Goal: Task Accomplishment & Management: Manage account settings

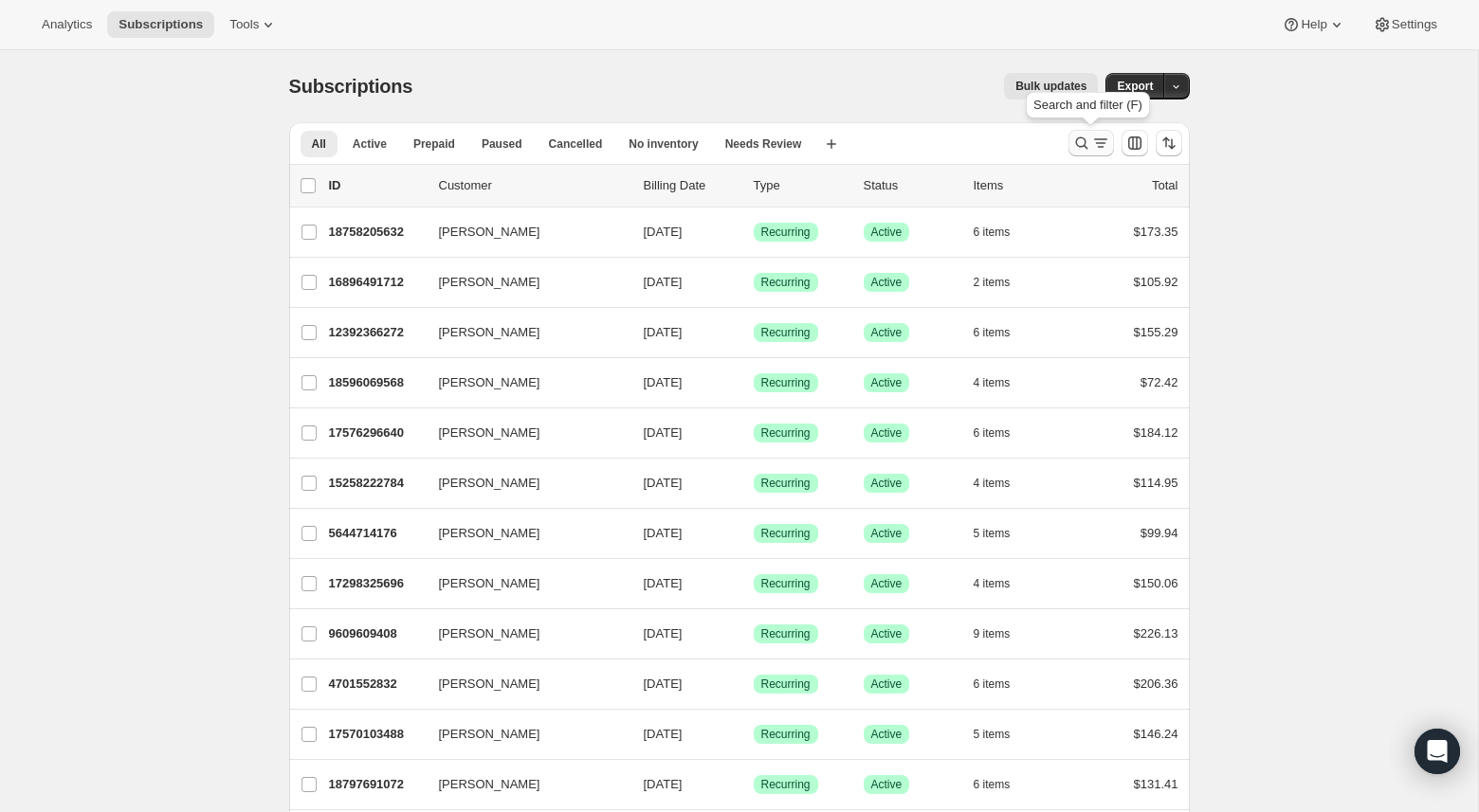
click at [1100, 144] on icon "Search and filter results" at bounding box center [1101, 143] width 19 height 19
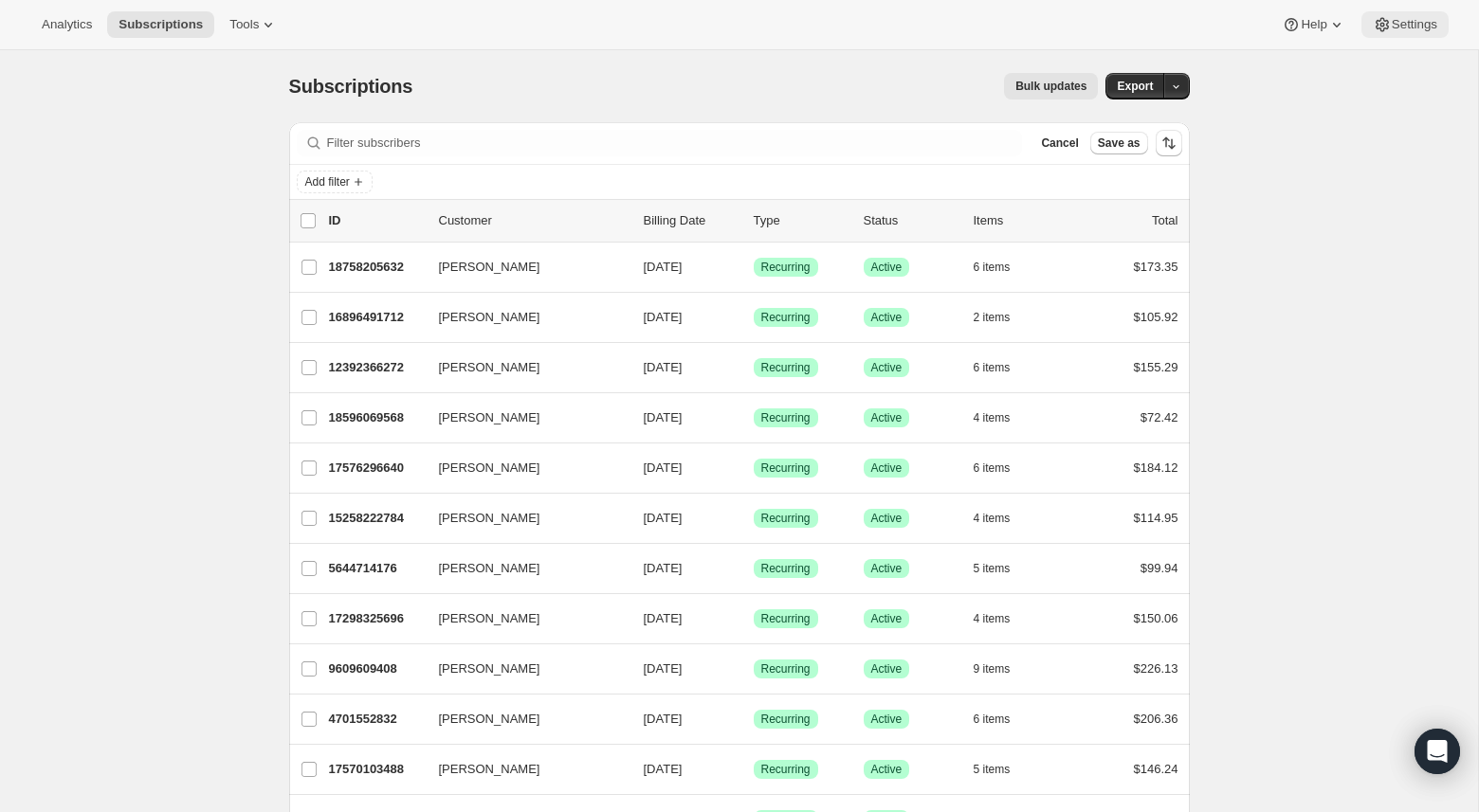
click at [1386, 22] on icon at bounding box center [1383, 25] width 19 height 19
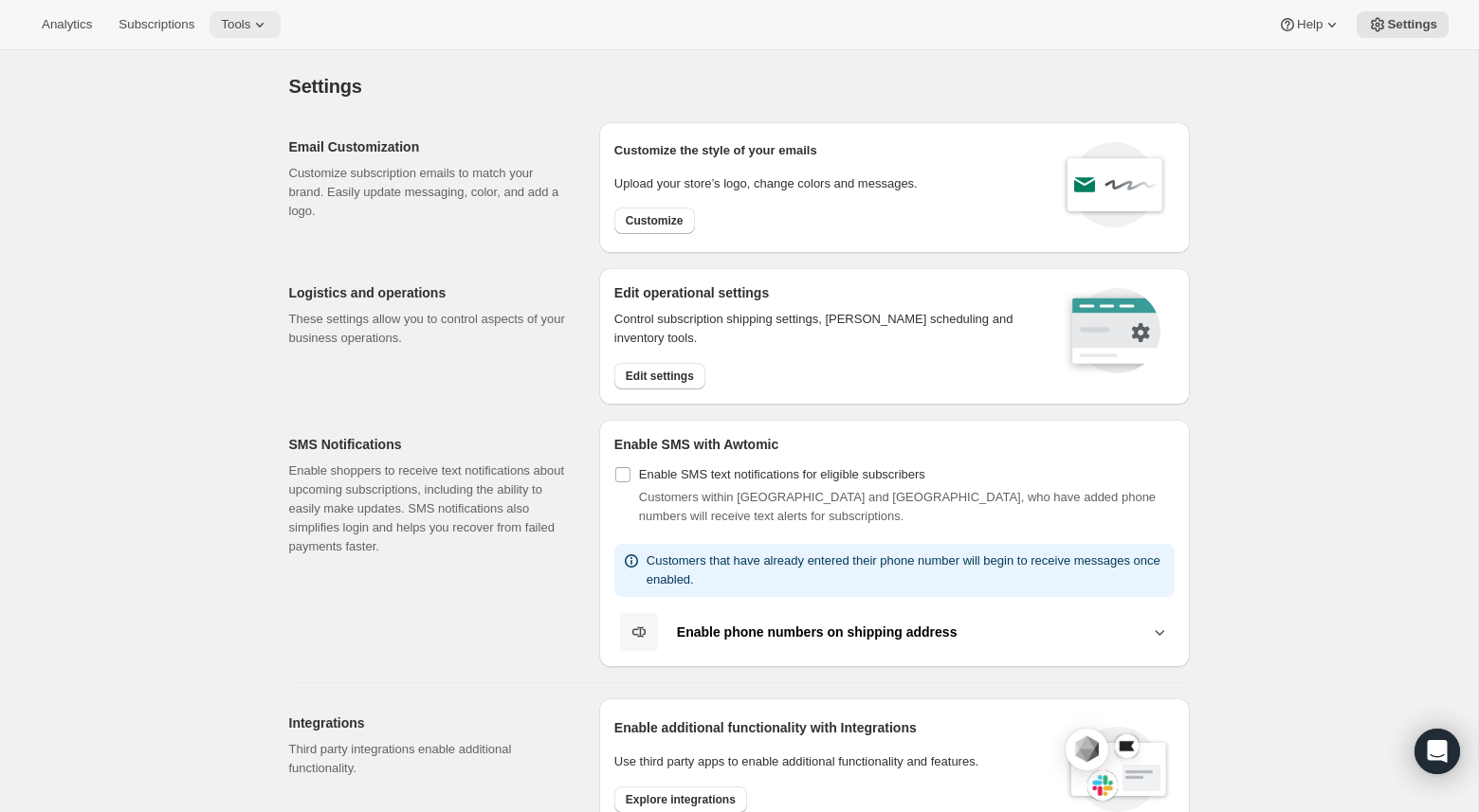
click at [246, 22] on span "Tools" at bounding box center [236, 25] width 29 height 16
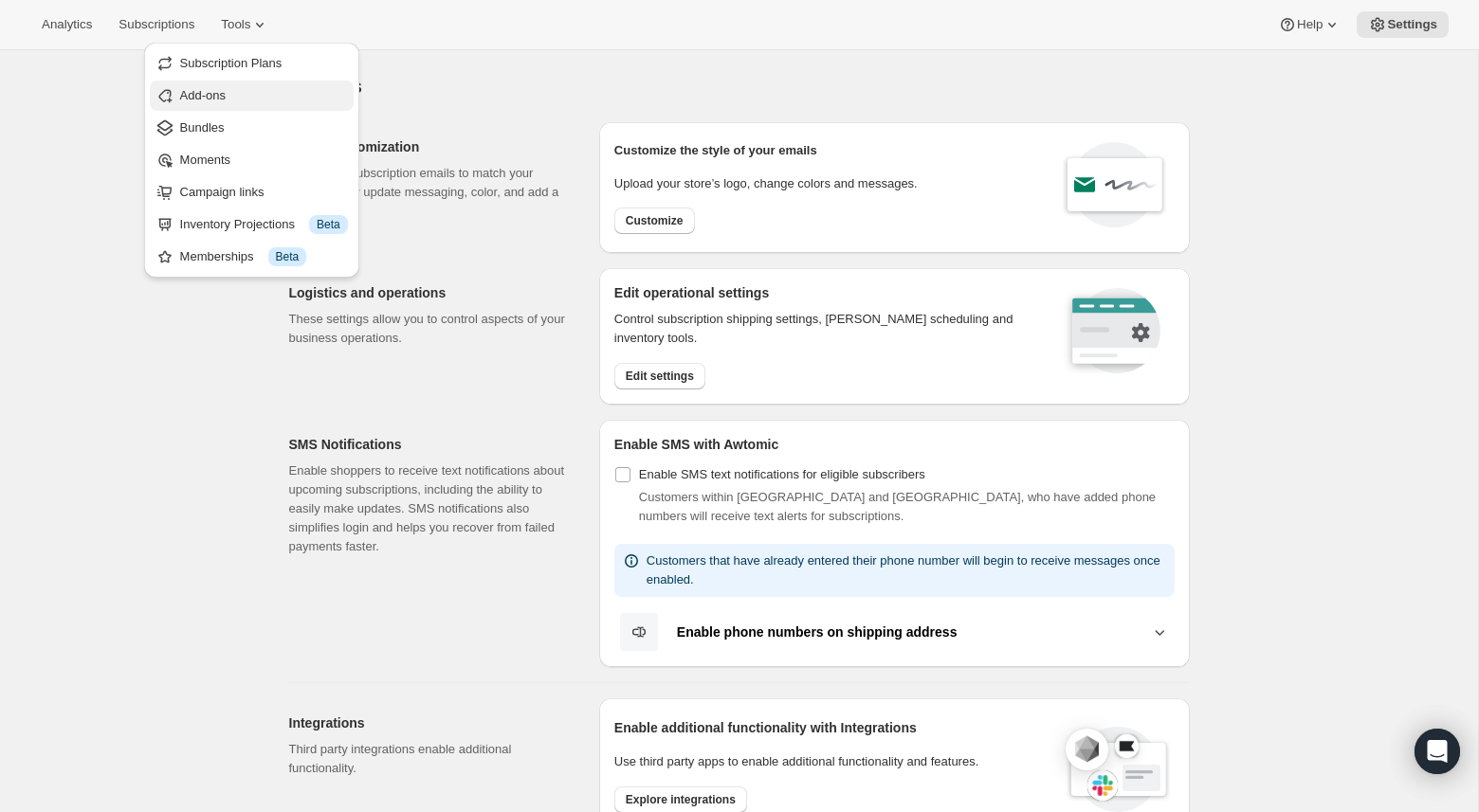
click at [240, 99] on span "Add-ons" at bounding box center [264, 96] width 168 height 19
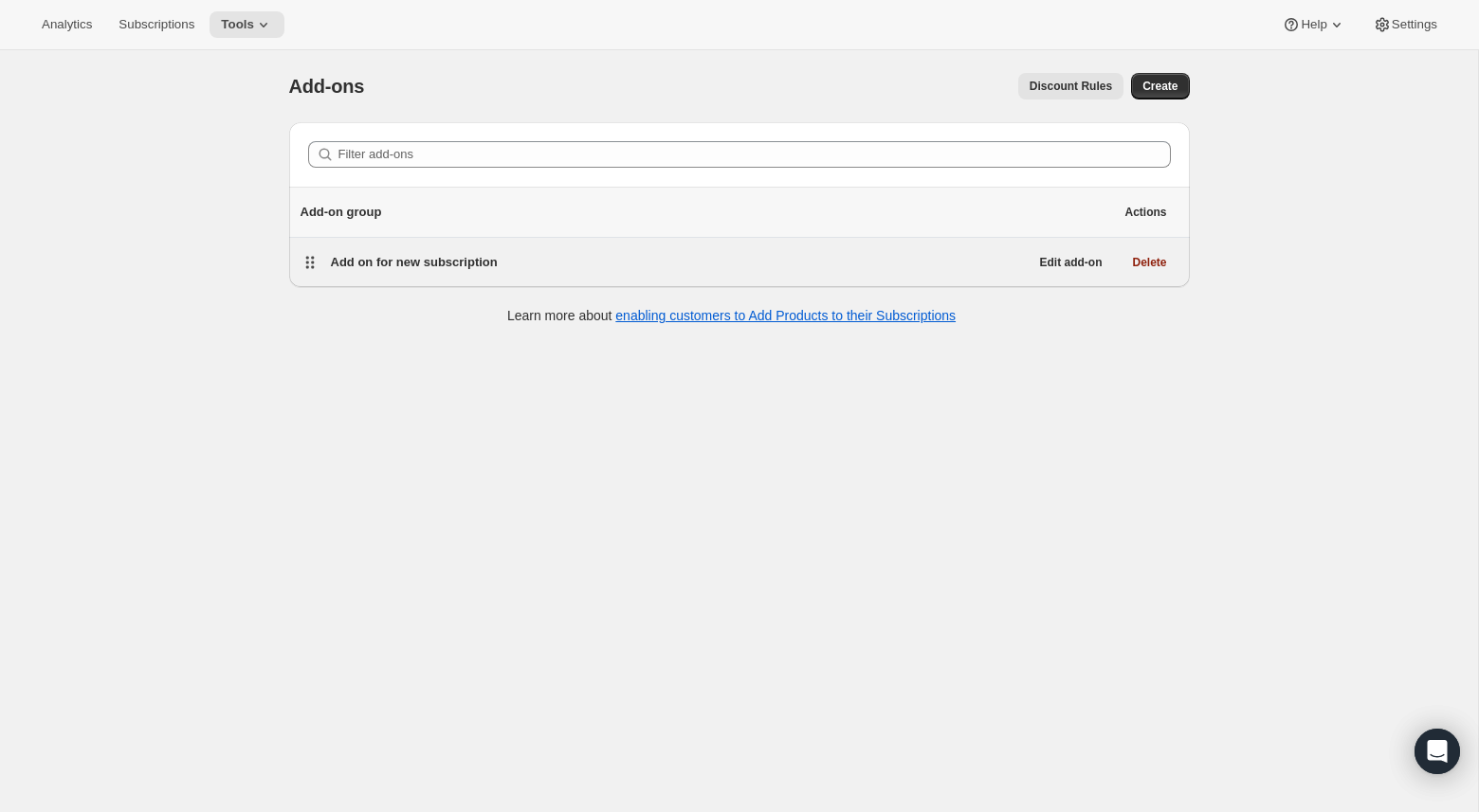
click at [501, 276] on div "Add on for new subscription Edit add-on Delete" at bounding box center [739, 263] width 900 height 49
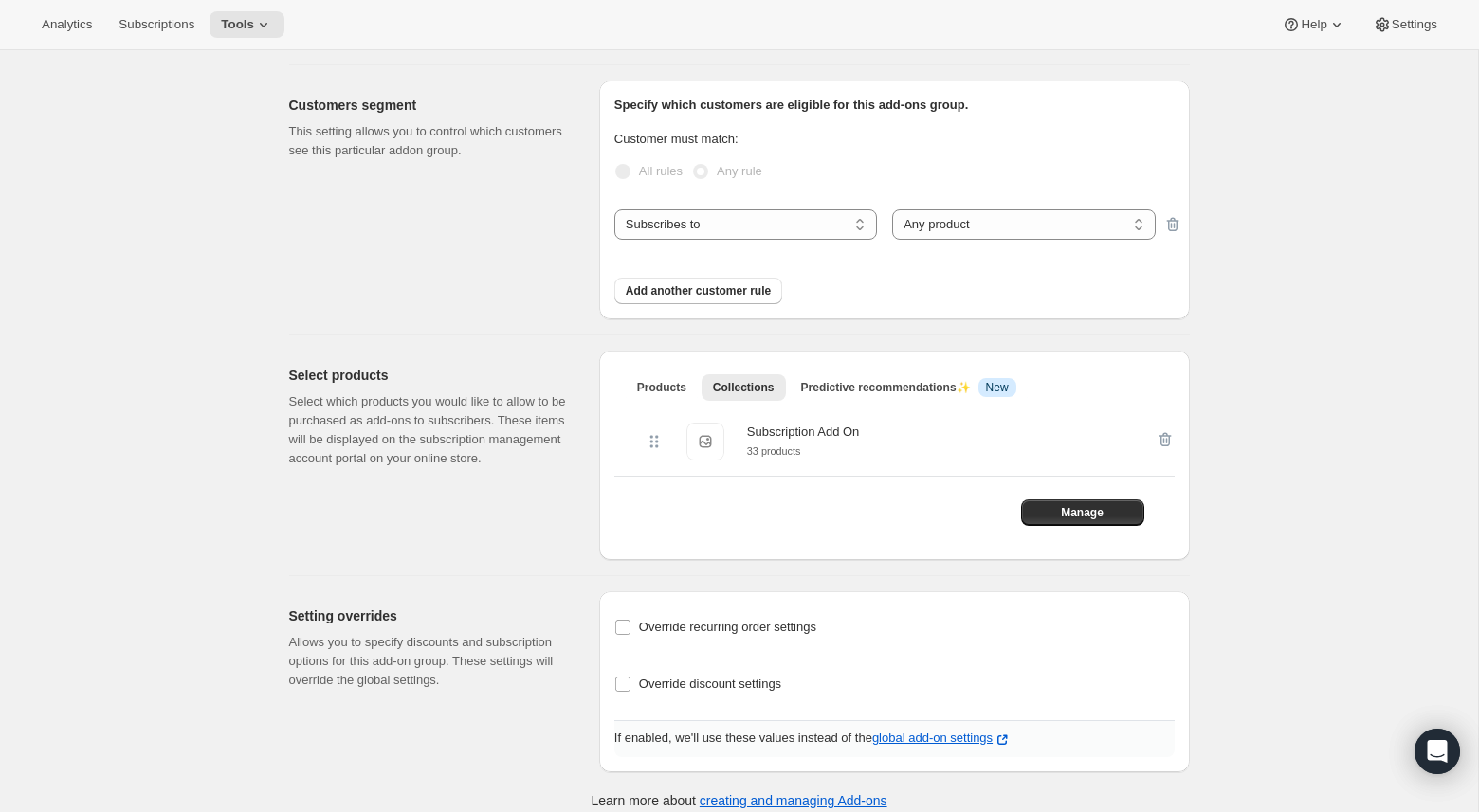
scroll to position [128, 0]
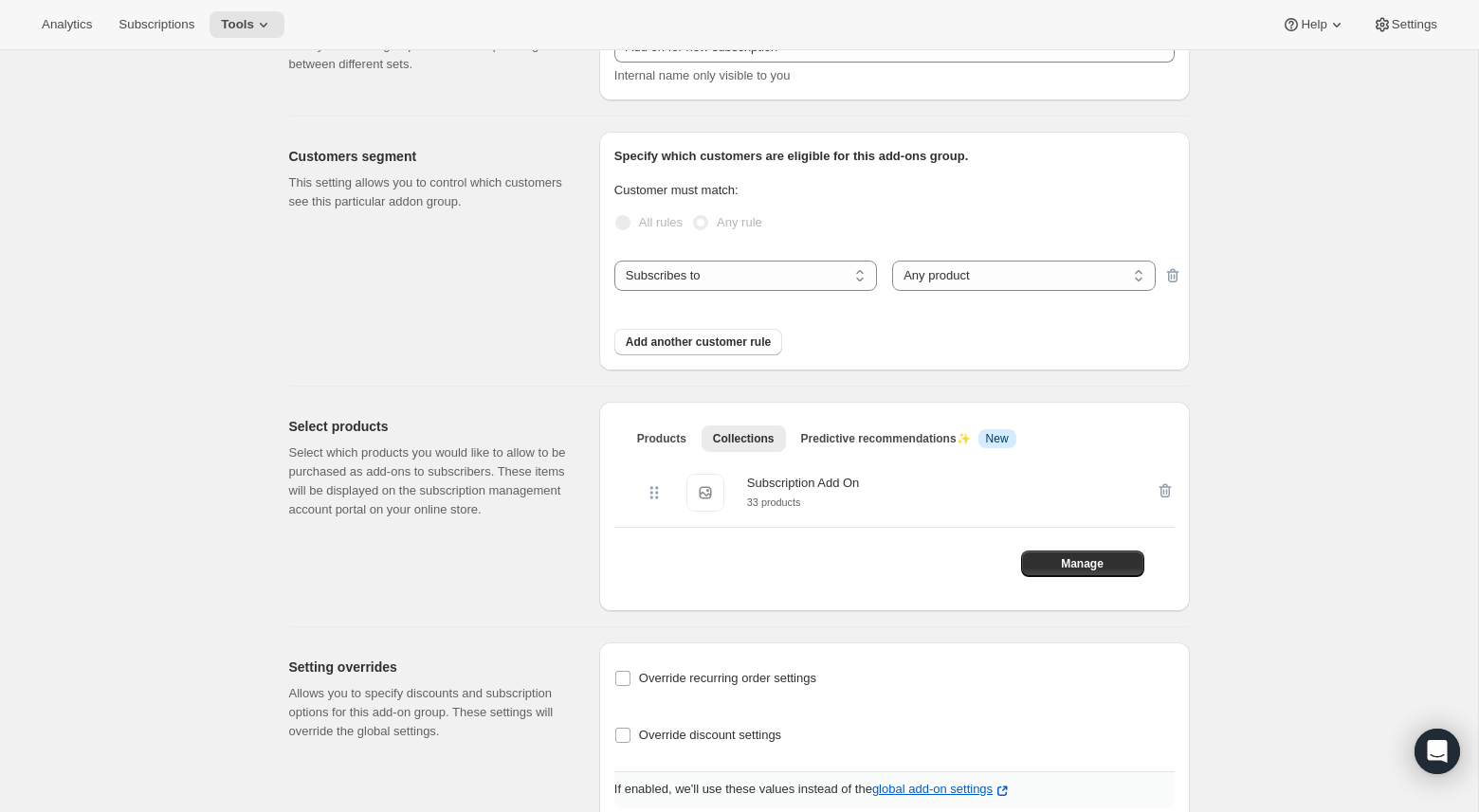
click at [268, 41] on div "Analytics Subscriptions Tools Help Settings" at bounding box center [740, 25] width 1479 height 50
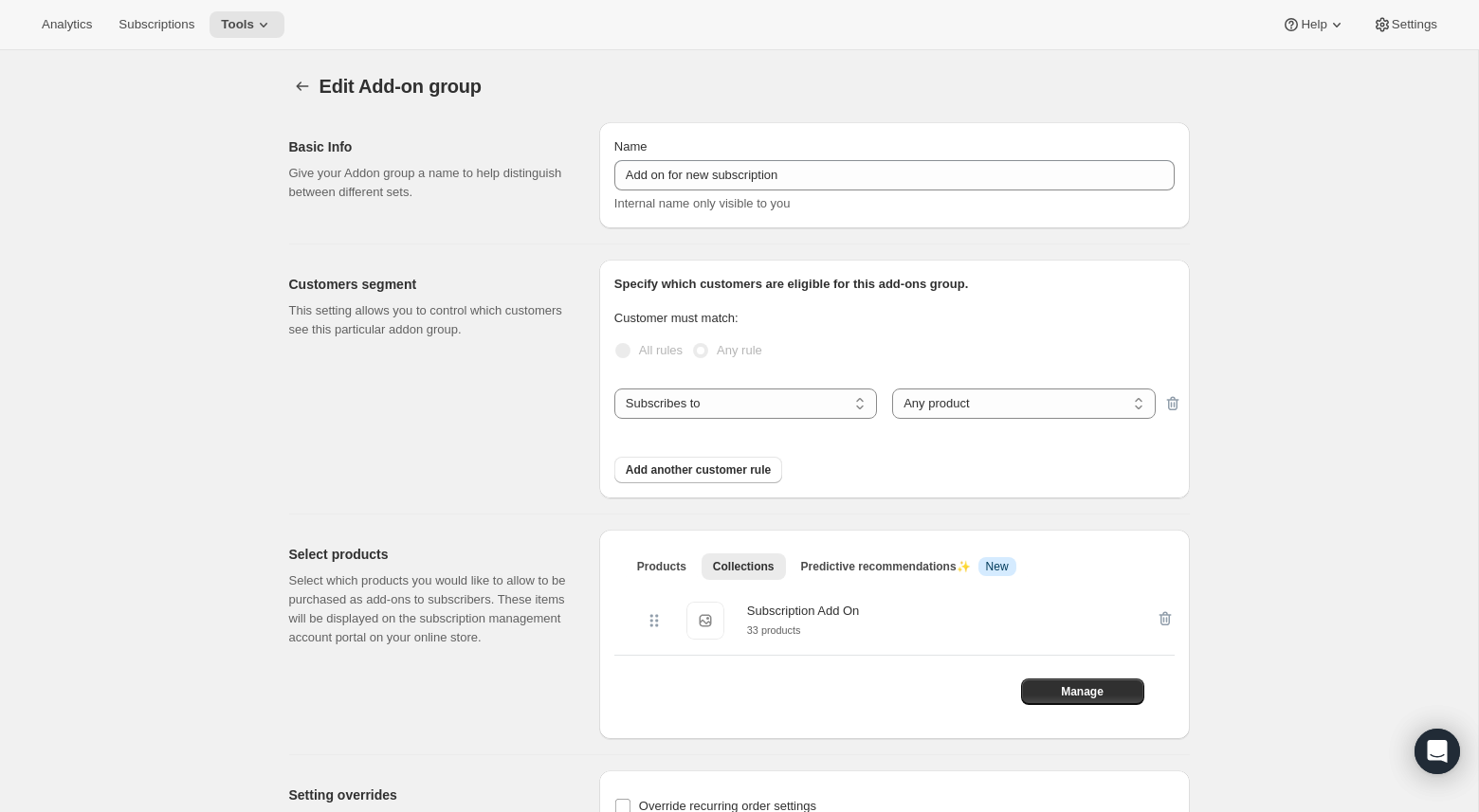
scroll to position [7, 0]
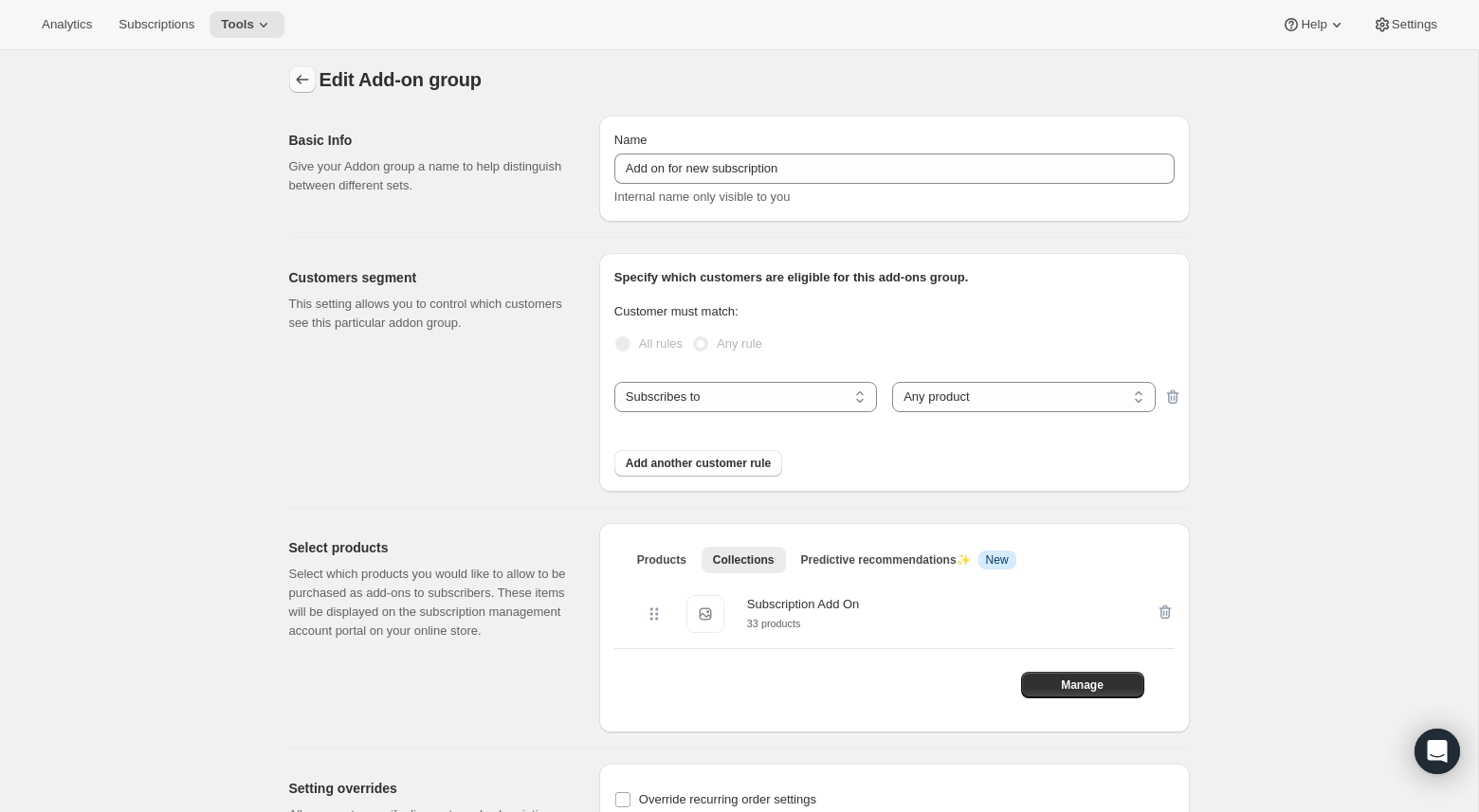
click at [313, 78] on button "Addon groups" at bounding box center [301, 78] width 26 height 26
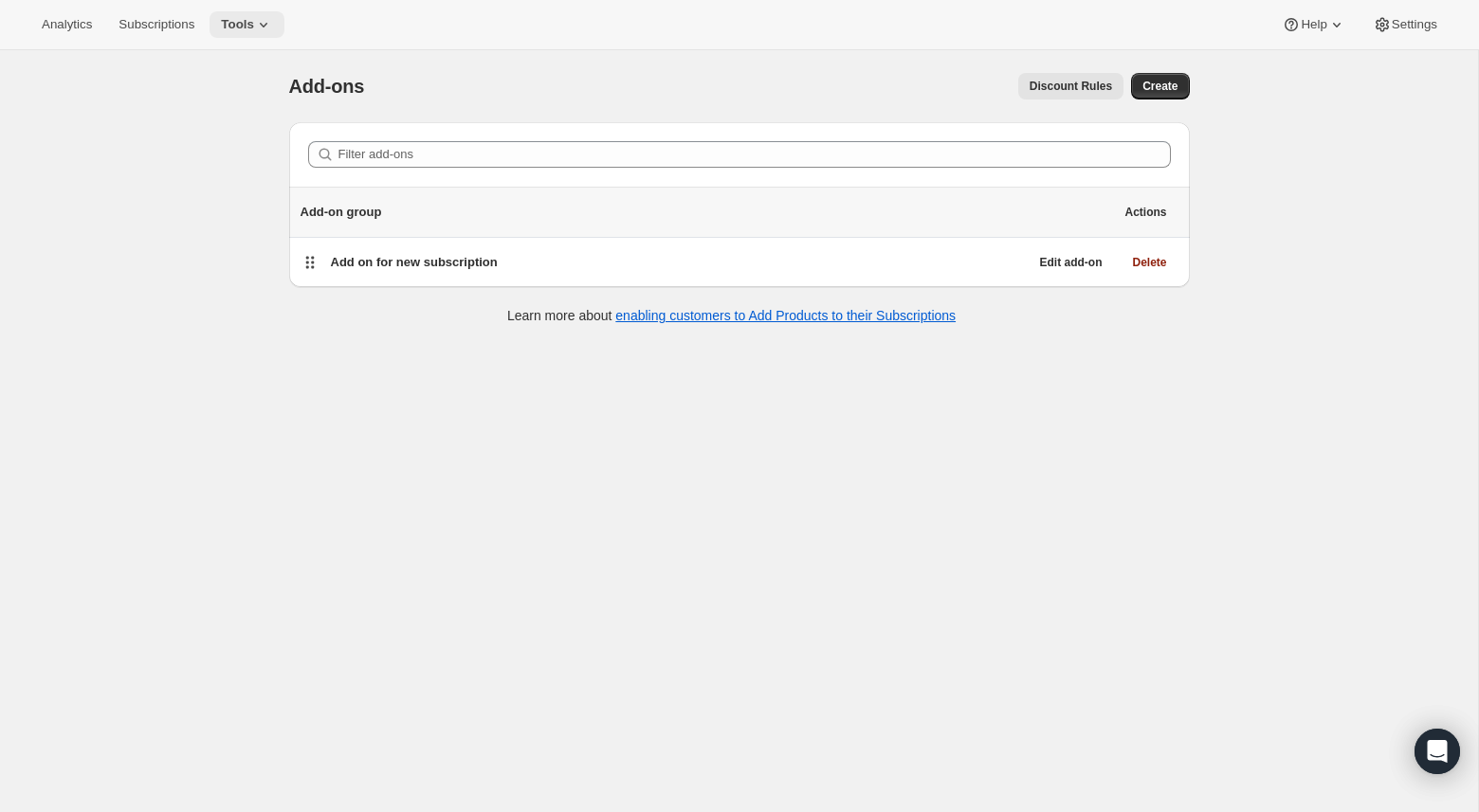
click at [235, 15] on button "Tools" at bounding box center [246, 24] width 75 height 26
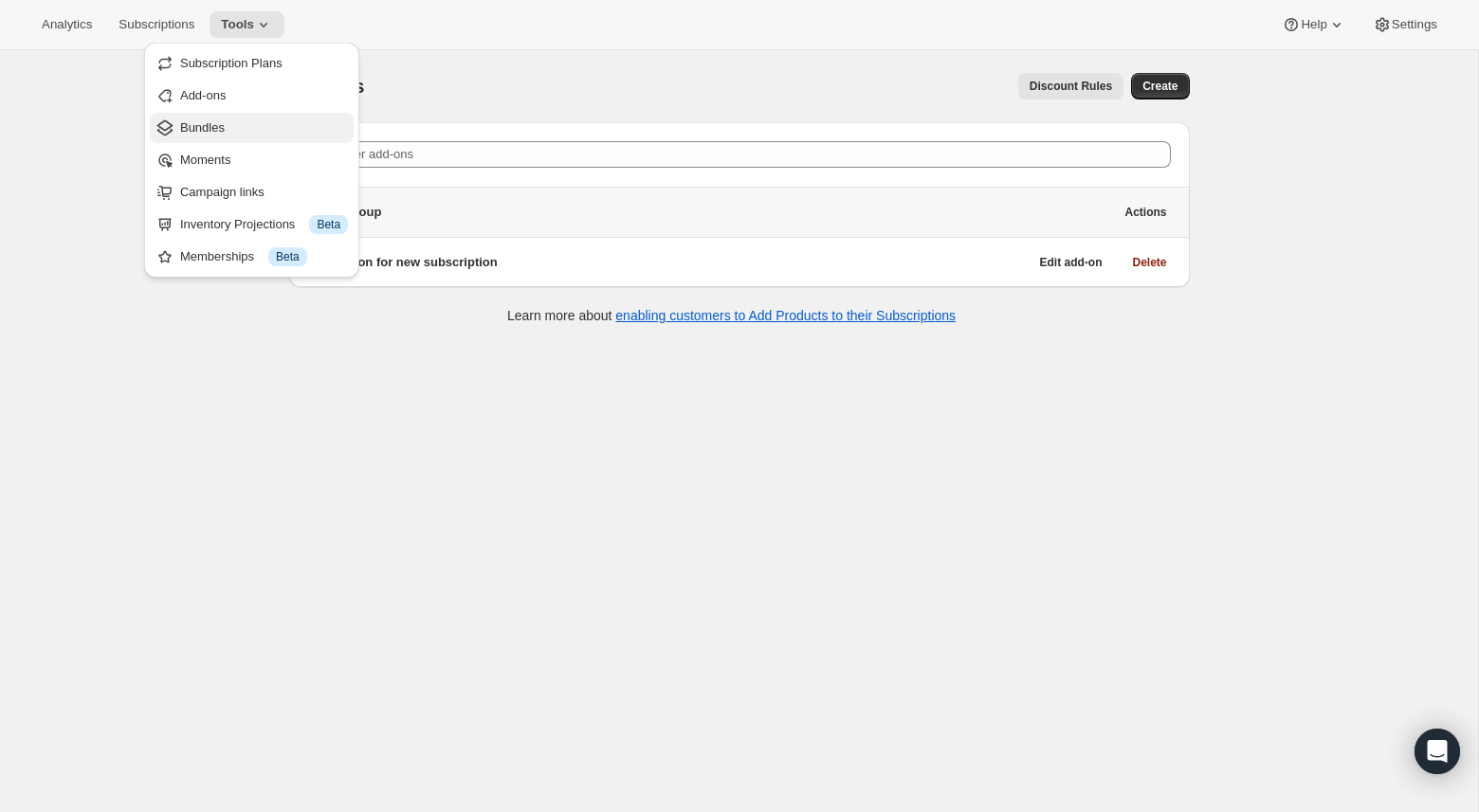
drag, startPoint x: 253, startPoint y: 59, endPoint x: 195, endPoint y: 124, distance: 87.1
click at [195, 124] on ul "Subscription Plans Add-ons Bundles Moments Campaign links Inventory Projections…" at bounding box center [252, 160] width 204 height 224
click at [195, 124] on span "Bundles" at bounding box center [203, 127] width 45 height 15
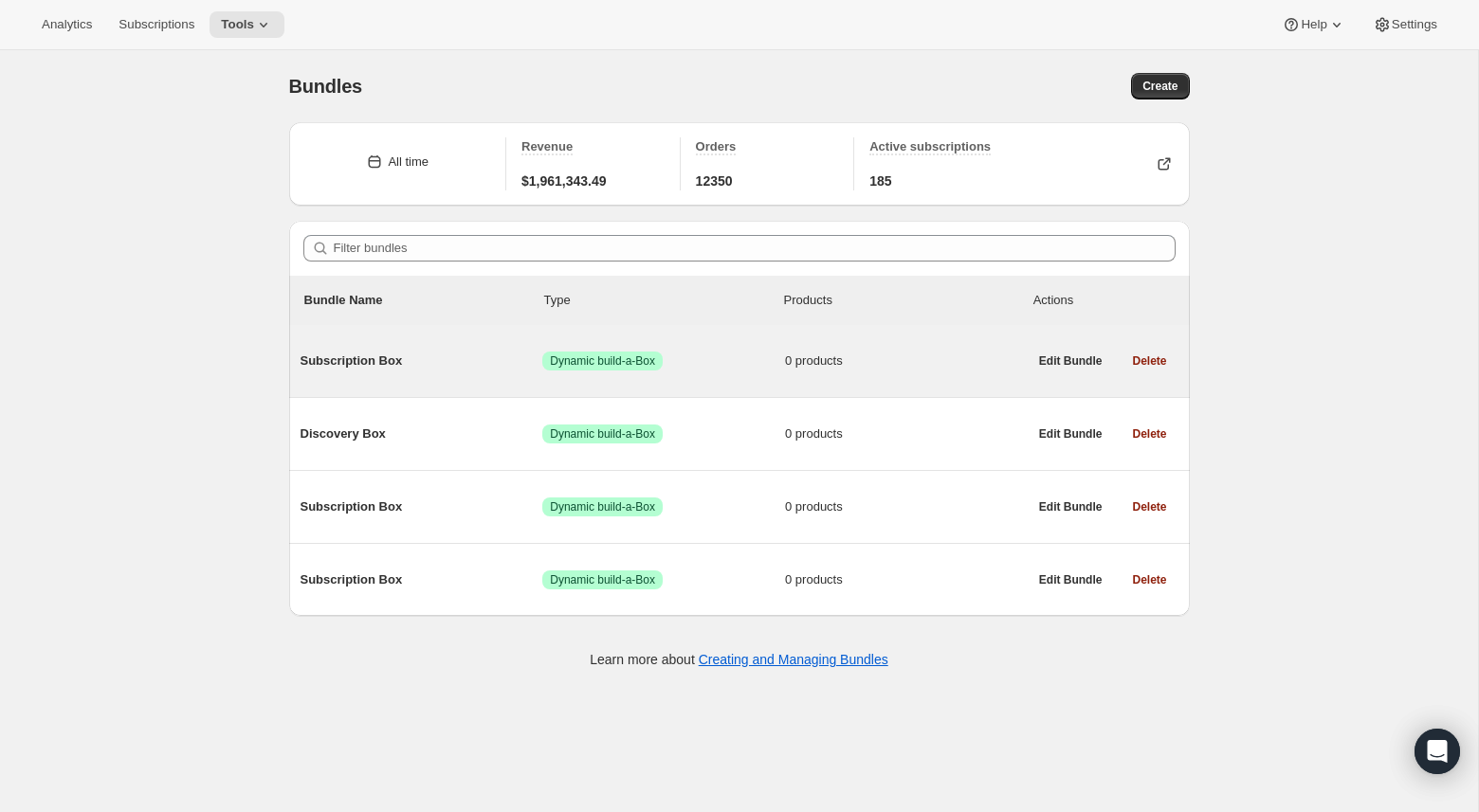
click at [479, 381] on div "Subscription Box Success Dynamic build-a-Box 0 products" at bounding box center [664, 360] width 727 height 49
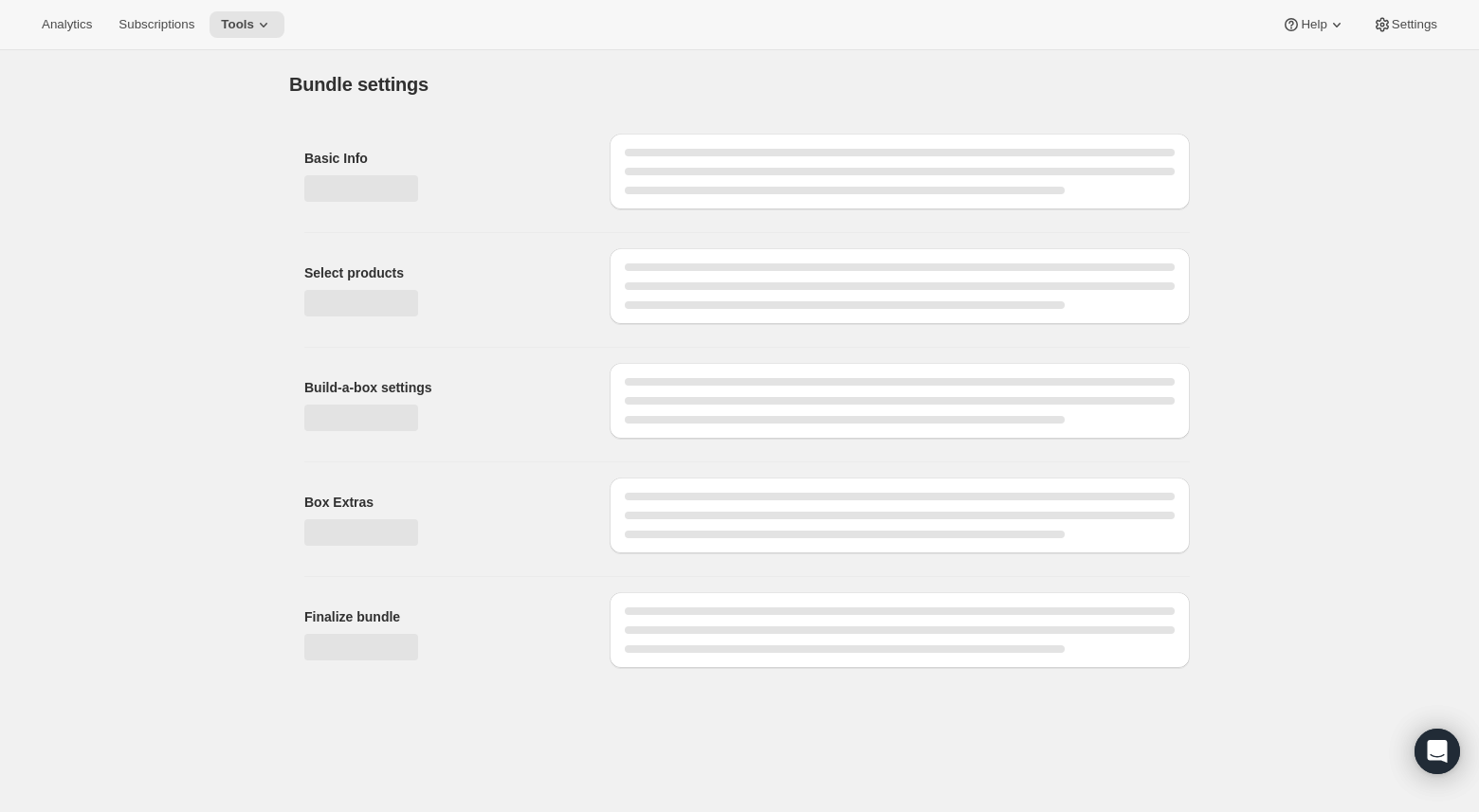
type input "Subscription Box"
checkbox input "true"
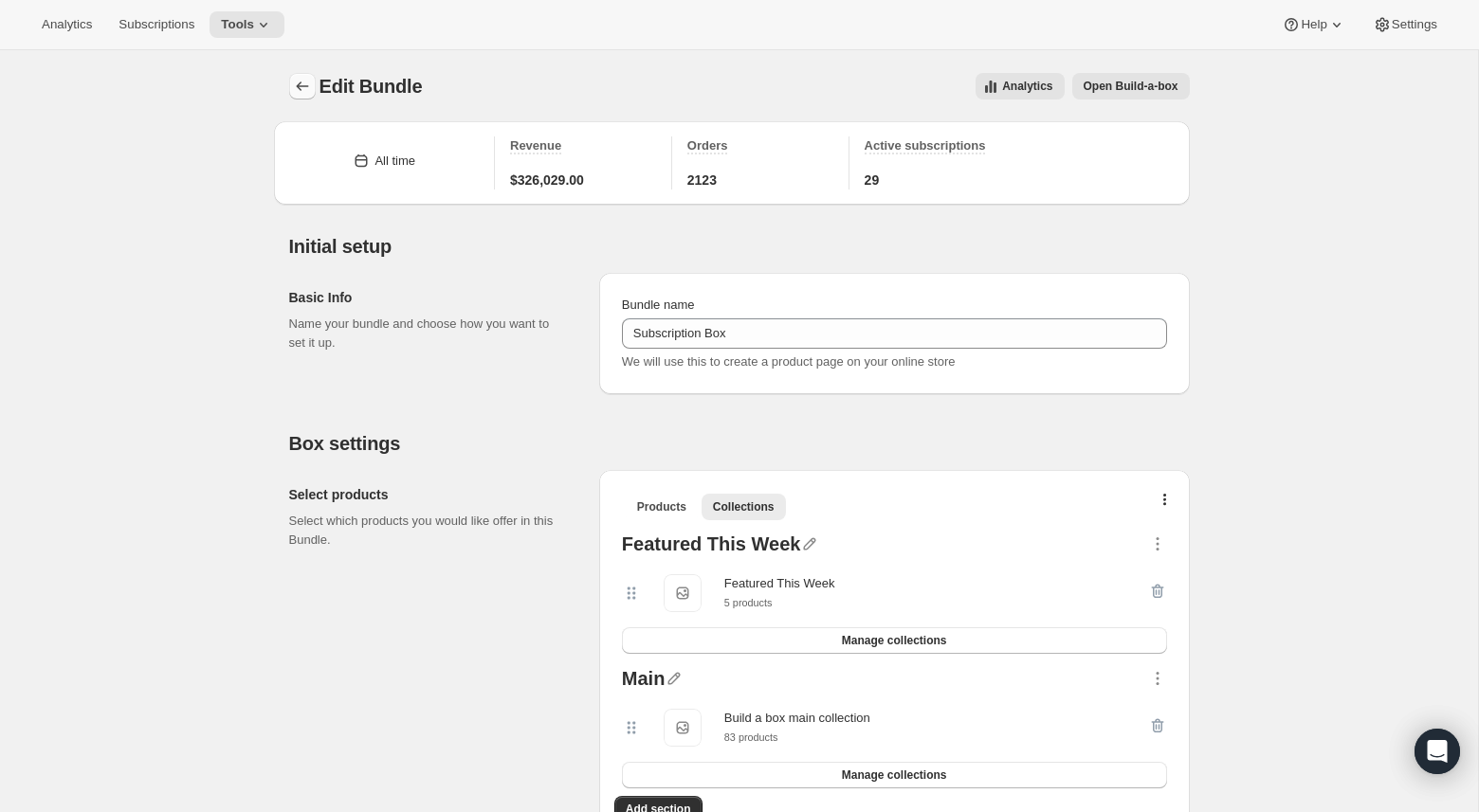
click at [300, 79] on icon "Bundles" at bounding box center [302, 86] width 19 height 19
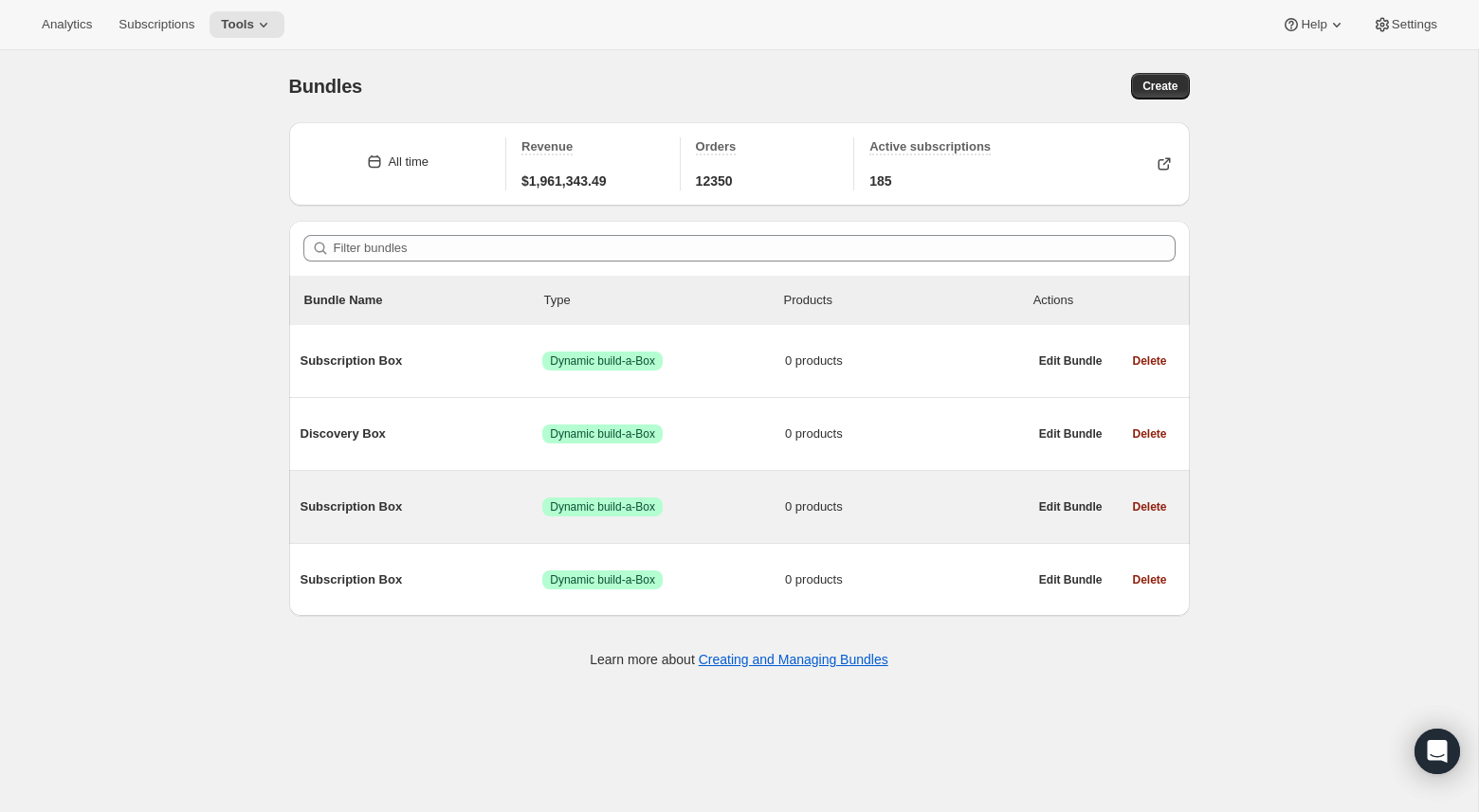
click at [440, 506] on span "Subscription Box" at bounding box center [422, 508] width 242 height 19
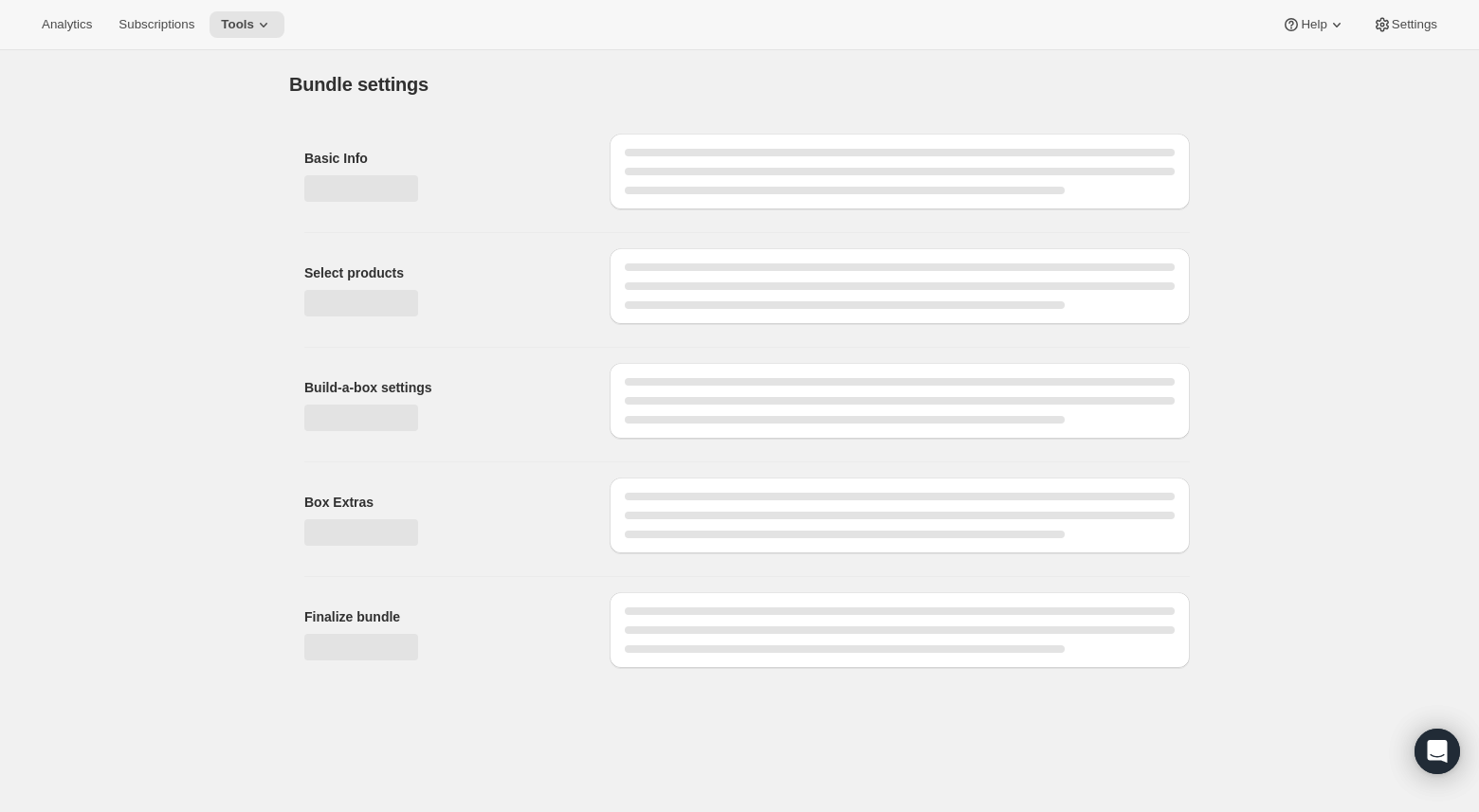
type input "Subscription Box"
checkbox input "true"
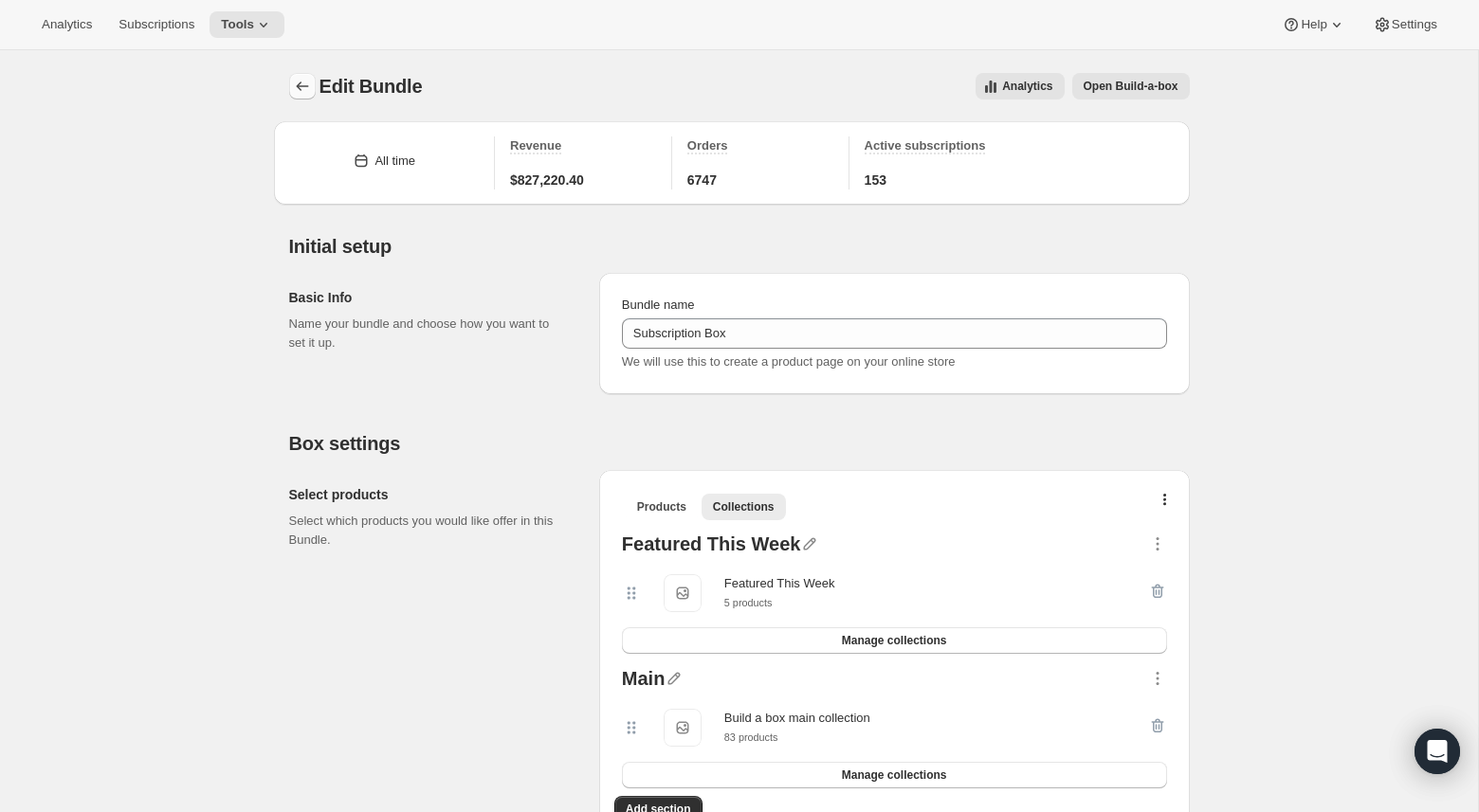
click at [300, 88] on icon "Bundles" at bounding box center [302, 86] width 19 height 19
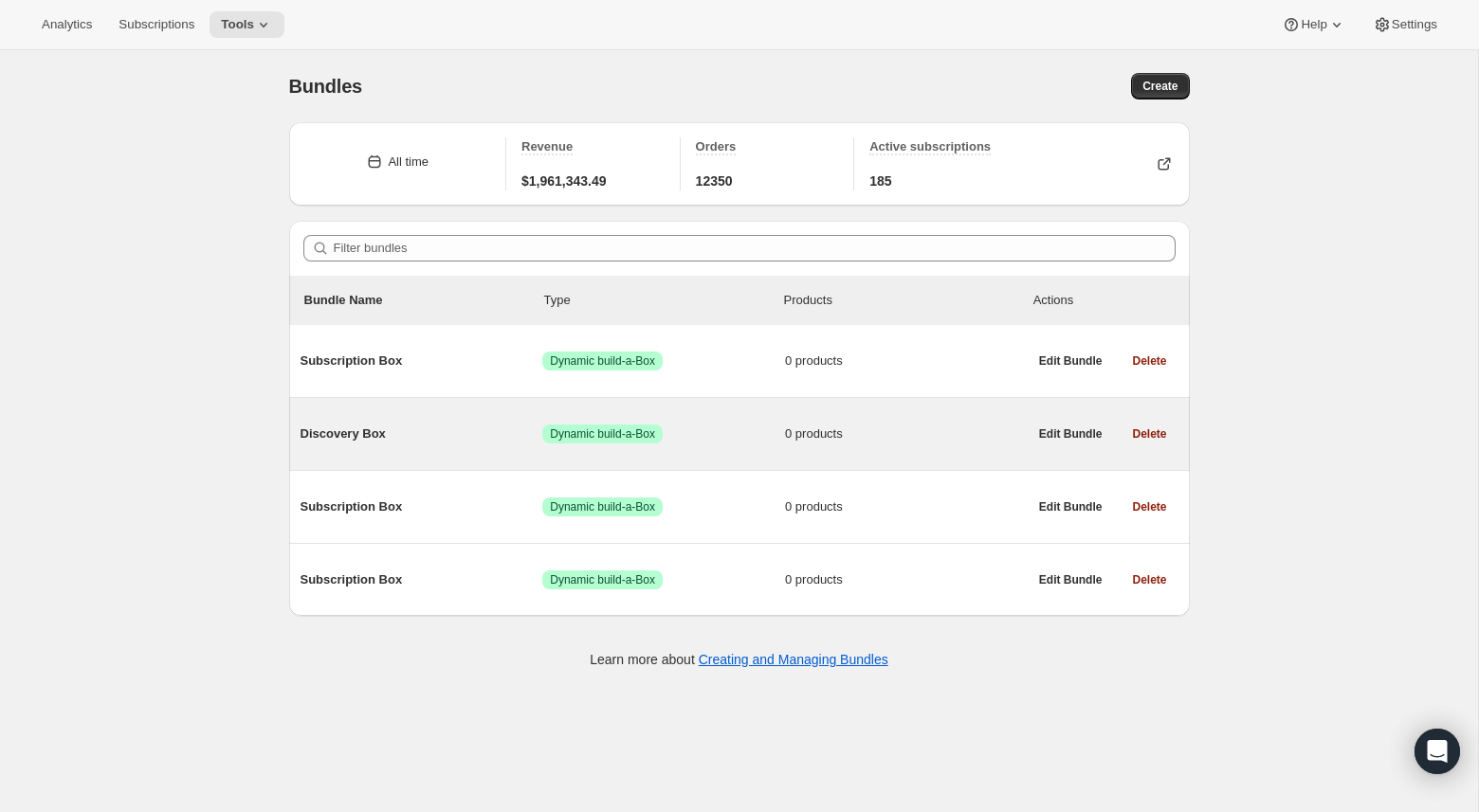
click at [449, 431] on span "Discovery Box" at bounding box center [422, 434] width 242 height 19
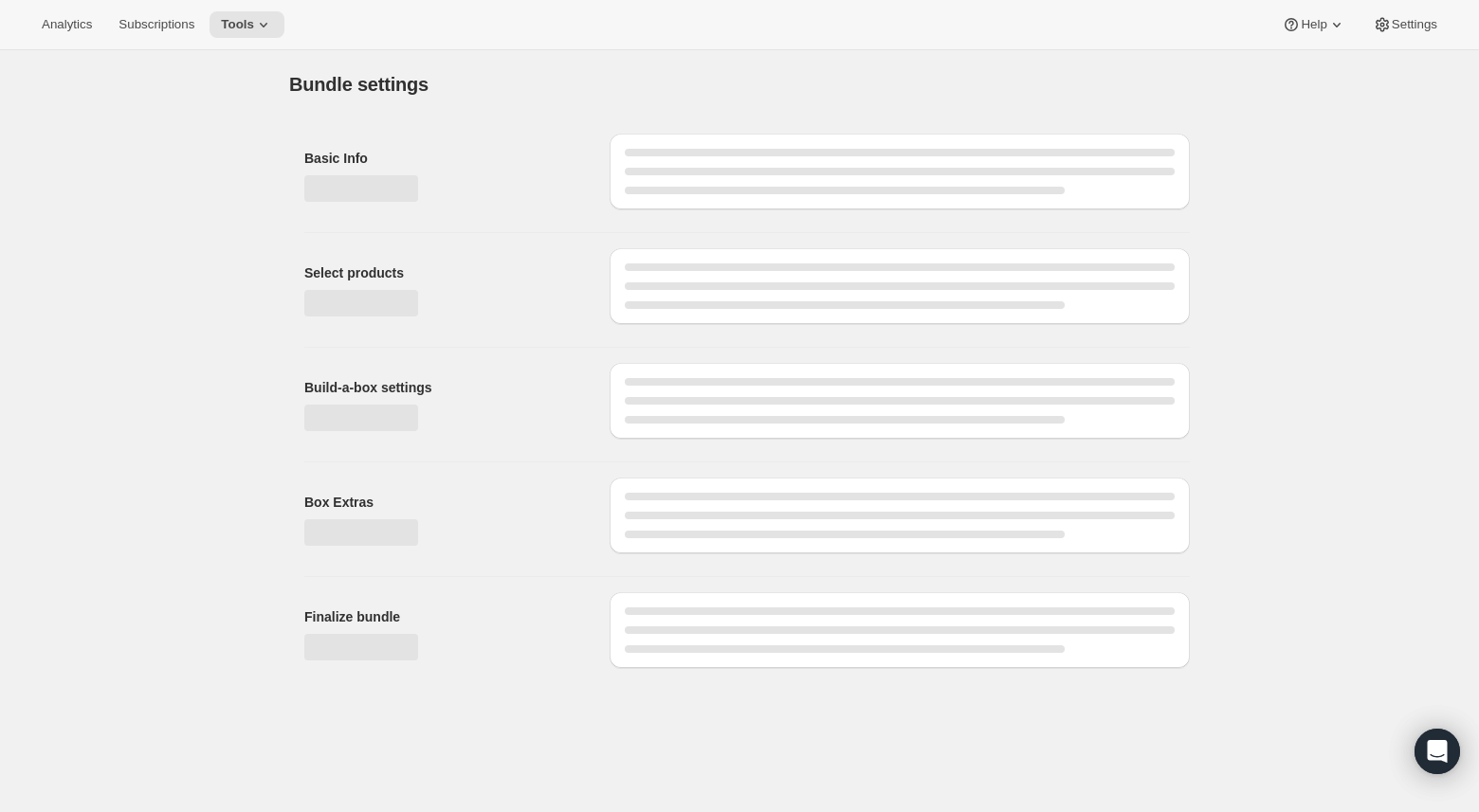
type input "Discovery Box"
checkbox input "true"
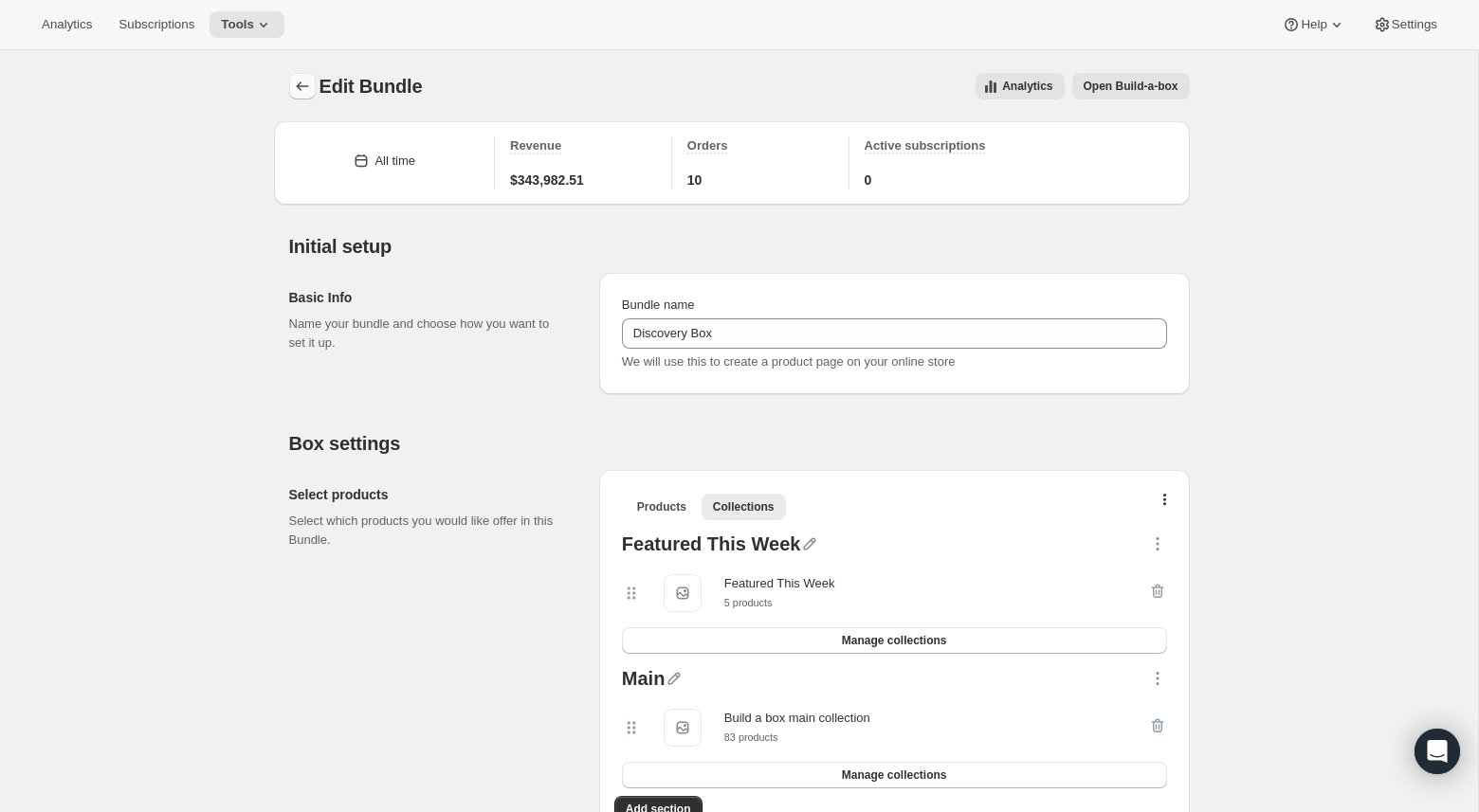
click at [305, 94] on icon "Bundles" at bounding box center [302, 86] width 19 height 19
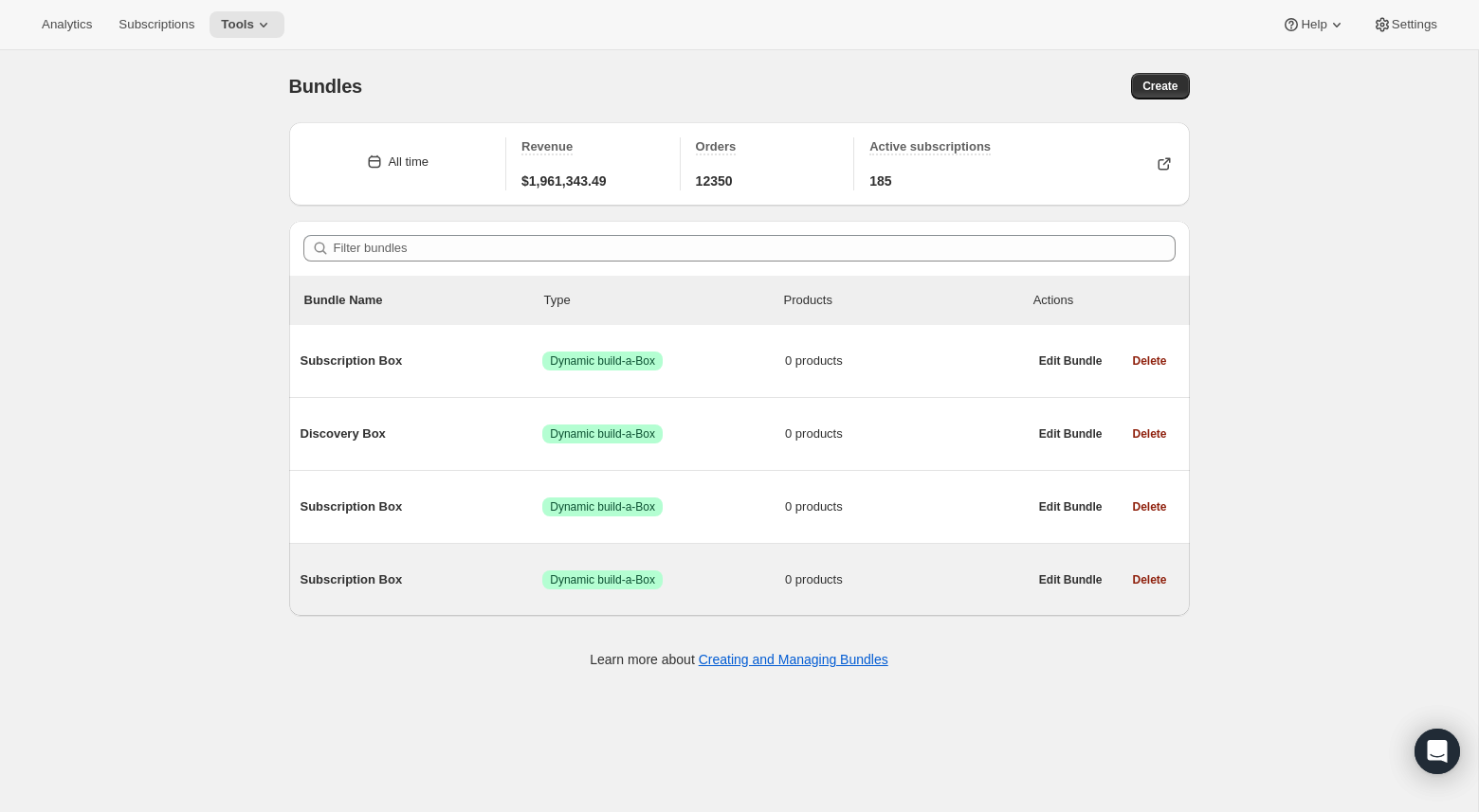
click at [471, 567] on div "Subscription Box Success Dynamic build-a-Box 0 products" at bounding box center [664, 579] width 727 height 49
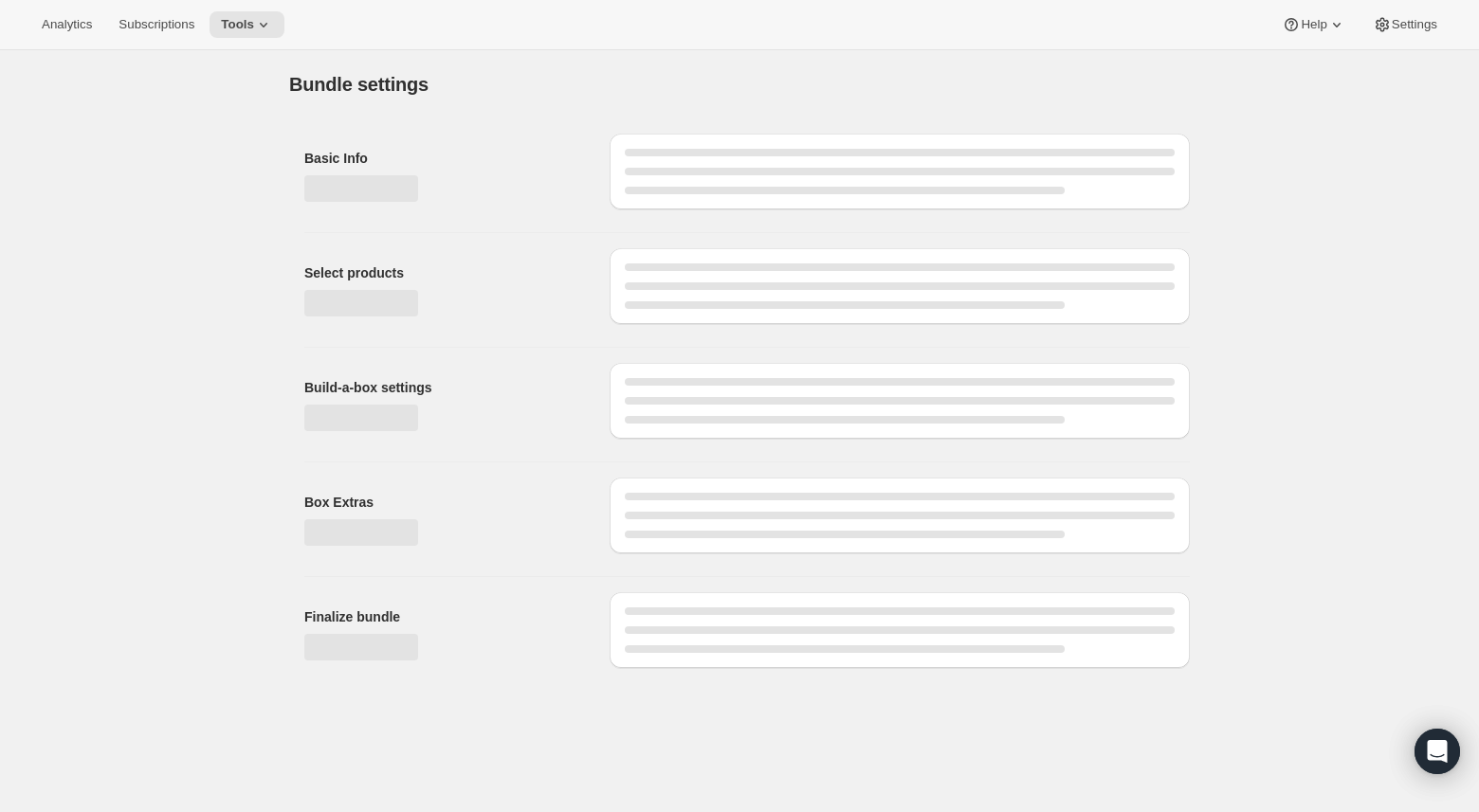
type input "Subscription Box"
checkbox input "true"
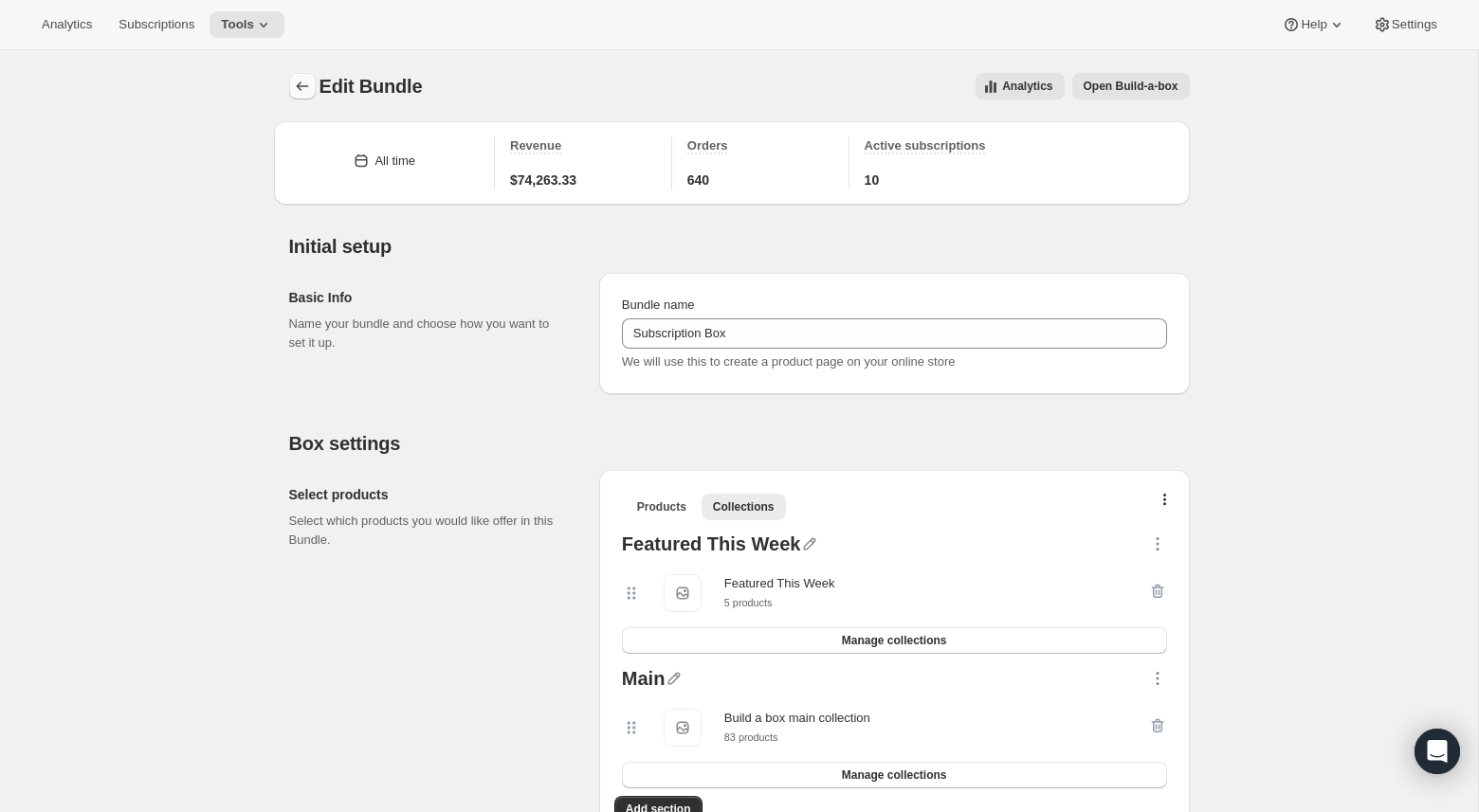
click at [298, 91] on icon "Bundles" at bounding box center [302, 86] width 19 height 19
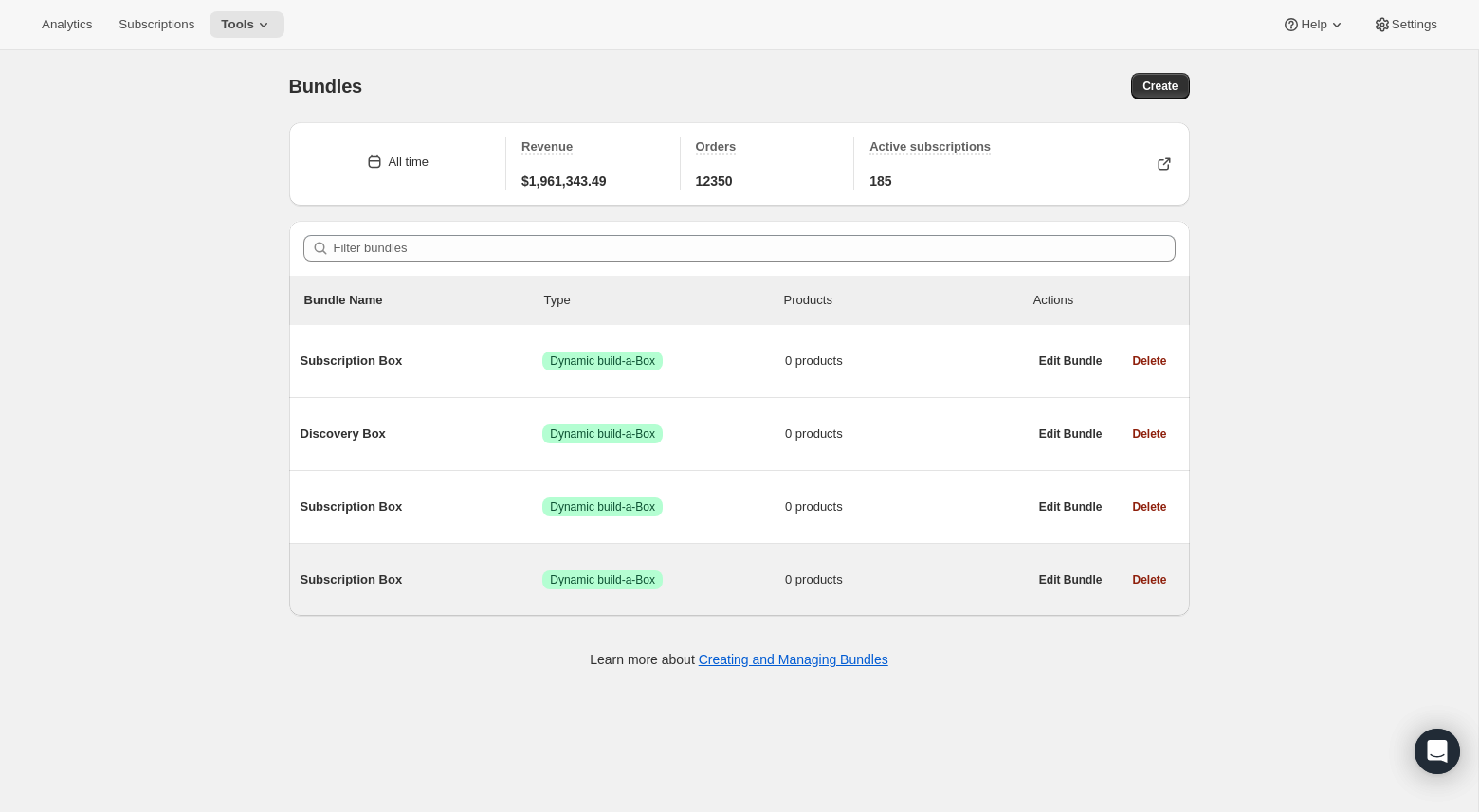
click at [498, 551] on div "Subscription Box Success Dynamic build-a-Box 0 products Edit Bundle Delete" at bounding box center [739, 580] width 900 height 72
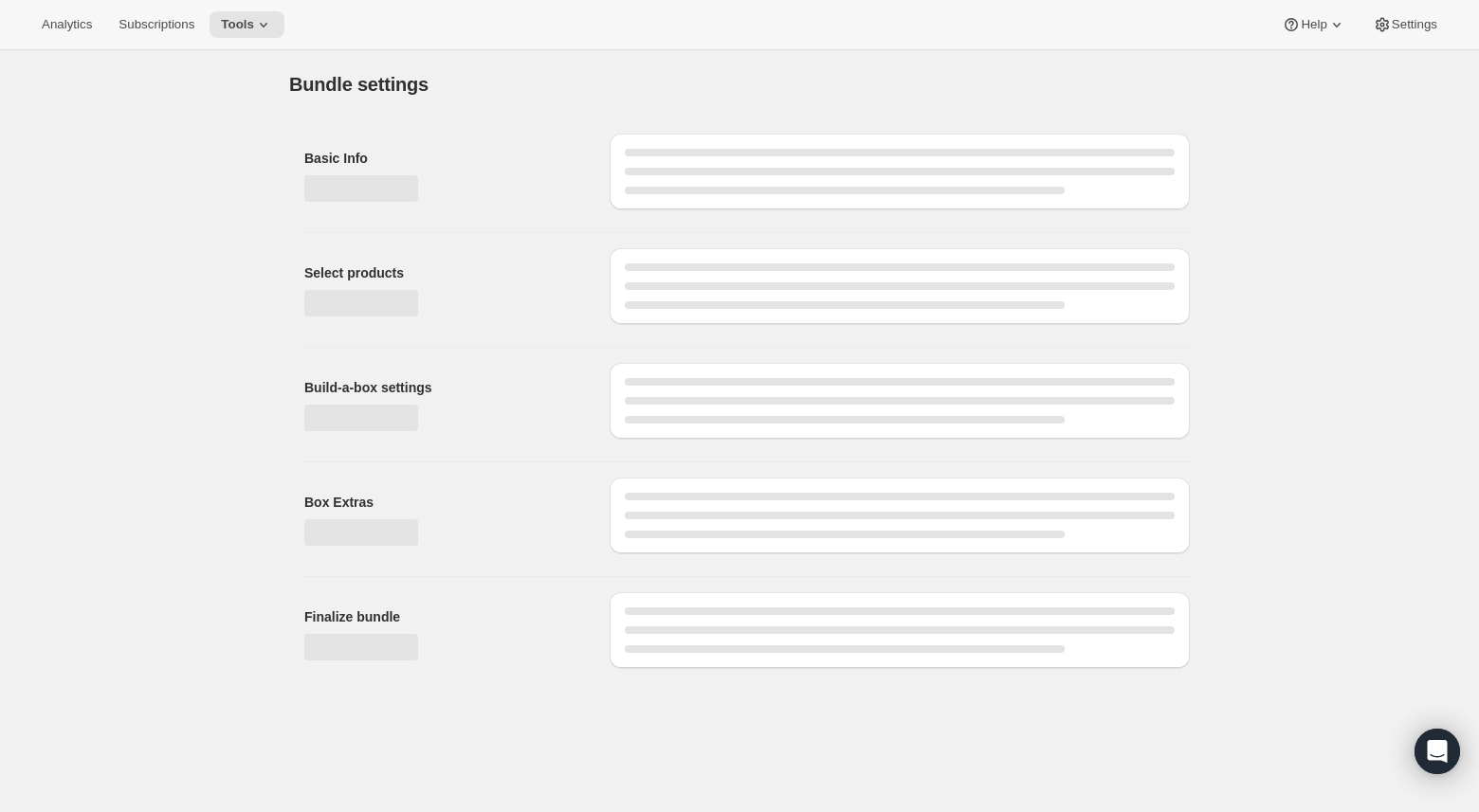
type input "Subscription Box"
checkbox input "true"
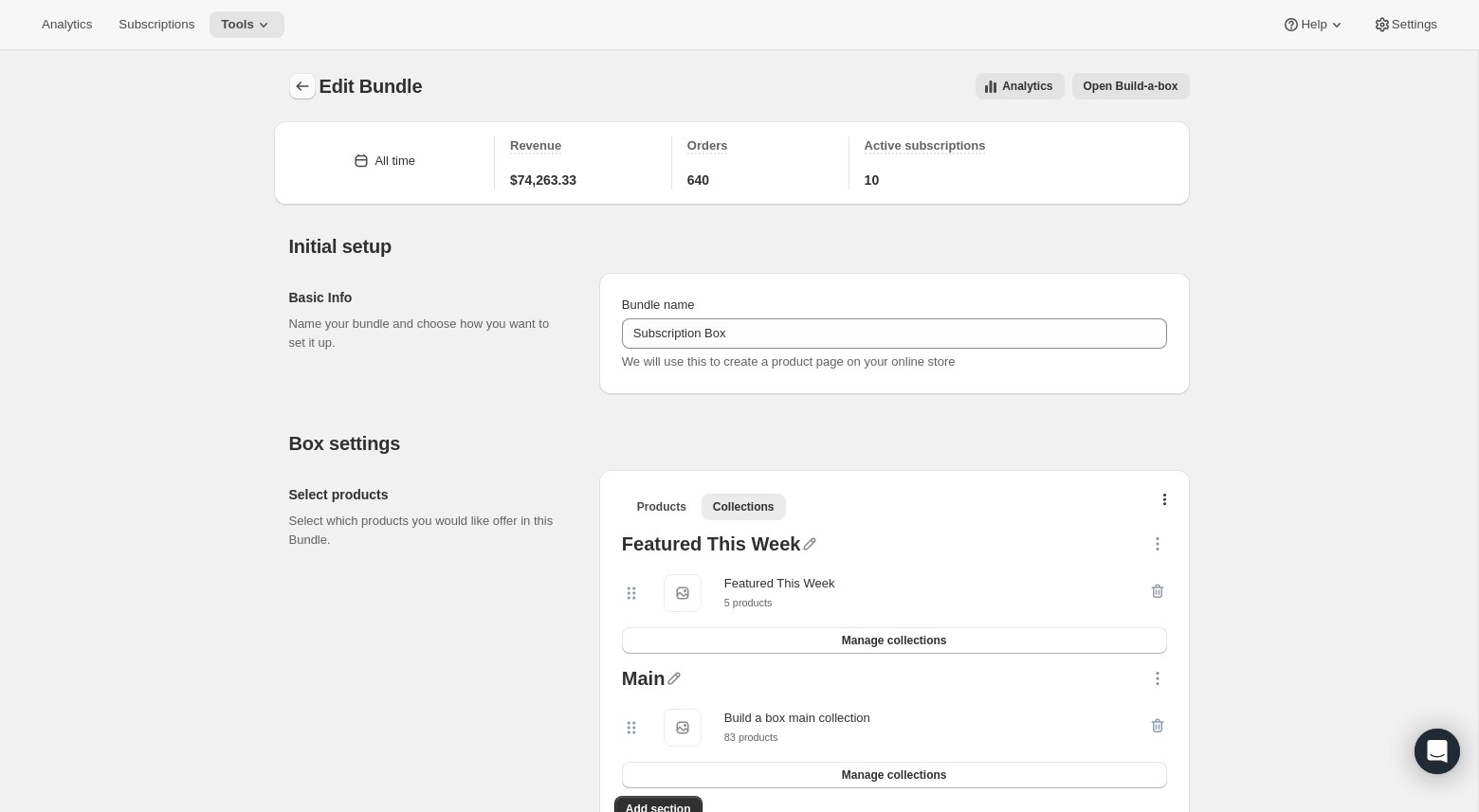
click at [302, 78] on icon "Bundles" at bounding box center [302, 86] width 19 height 19
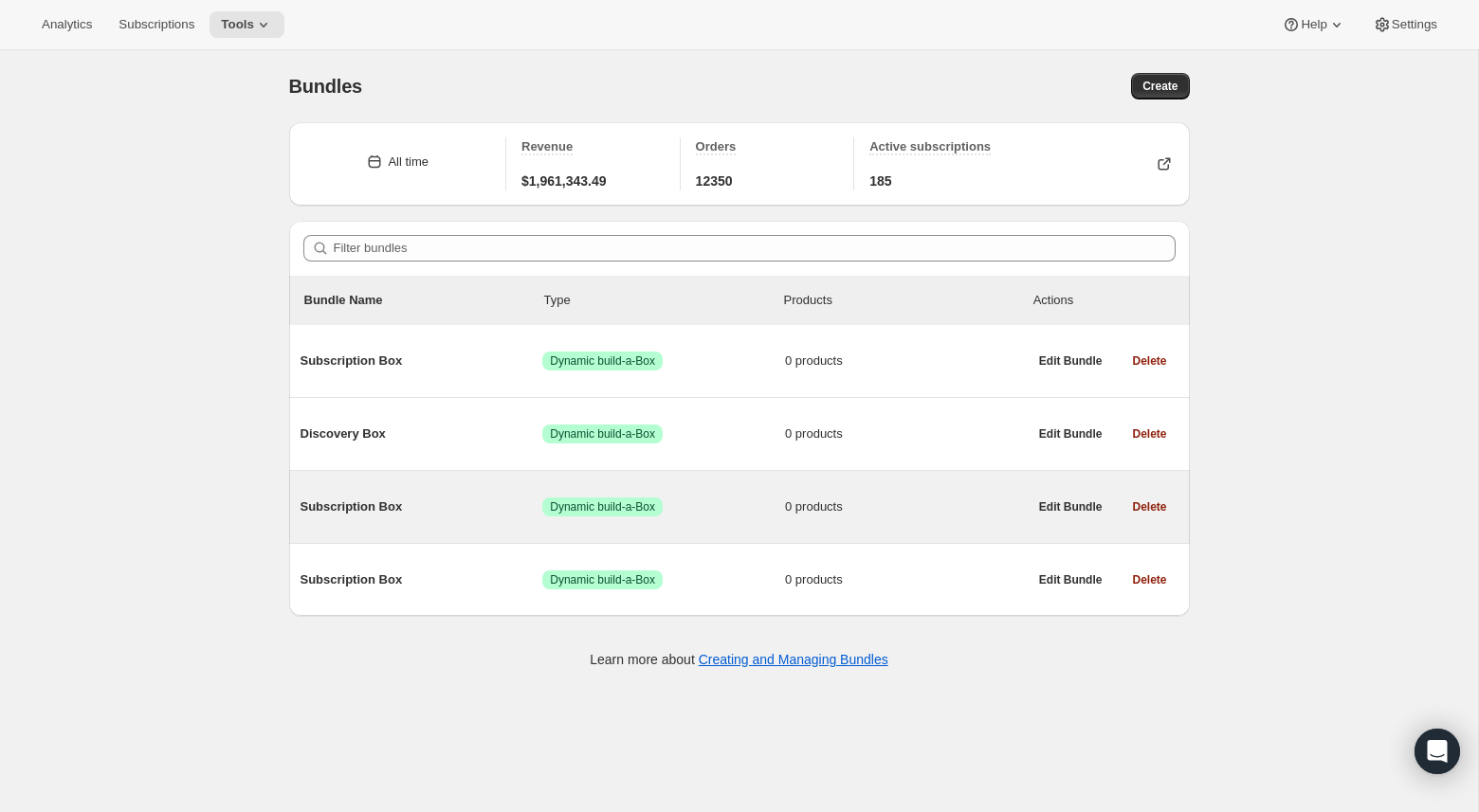
click at [470, 499] on span "Subscription Box" at bounding box center [422, 508] width 242 height 19
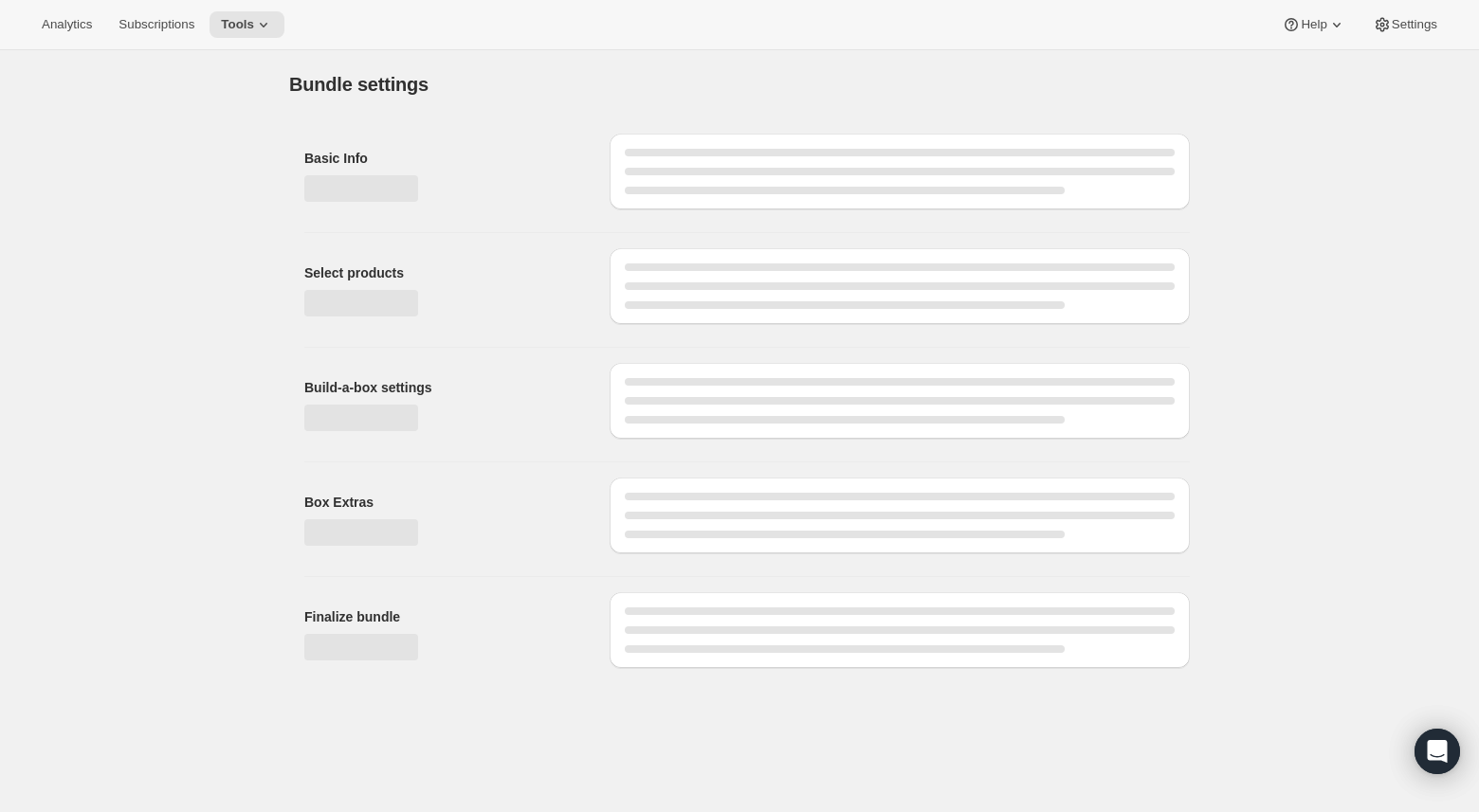
type input "Subscription Box"
checkbox input "true"
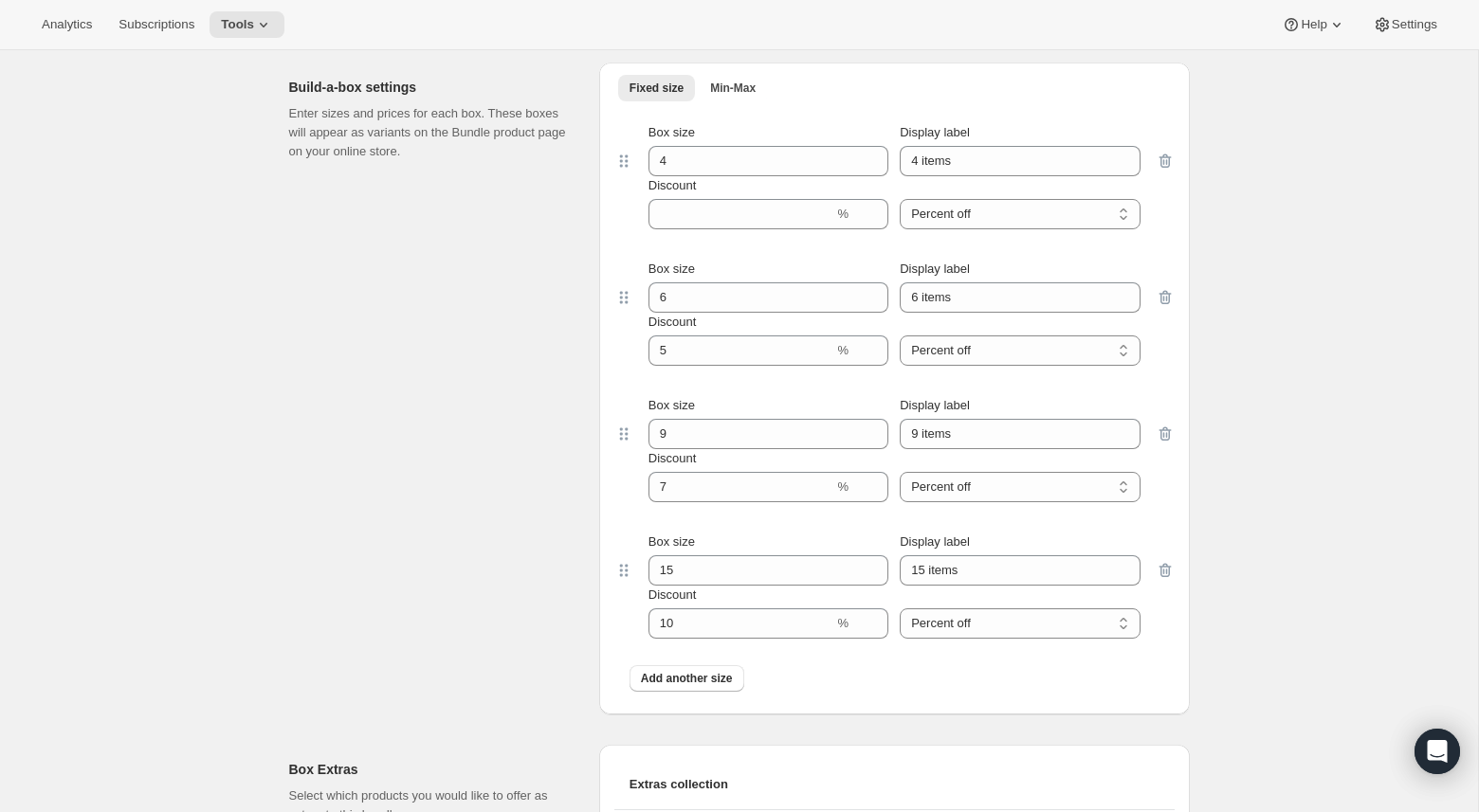
scroll to position [1190, 0]
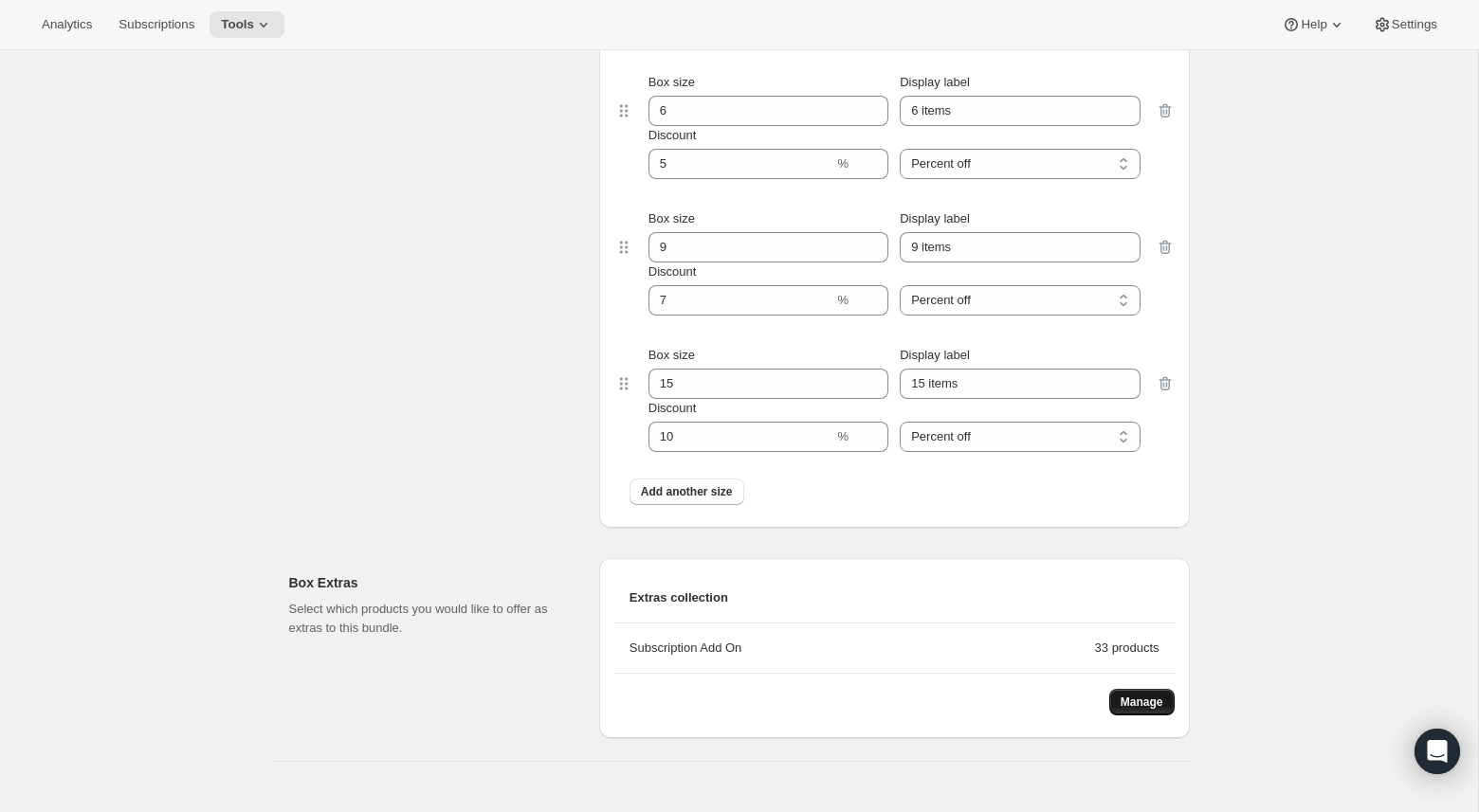
click at [1141, 708] on span "Manage" at bounding box center [1142, 703] width 43 height 16
click at [709, 648] on div "Subscription Add On" at bounding box center [863, 648] width 465 height 19
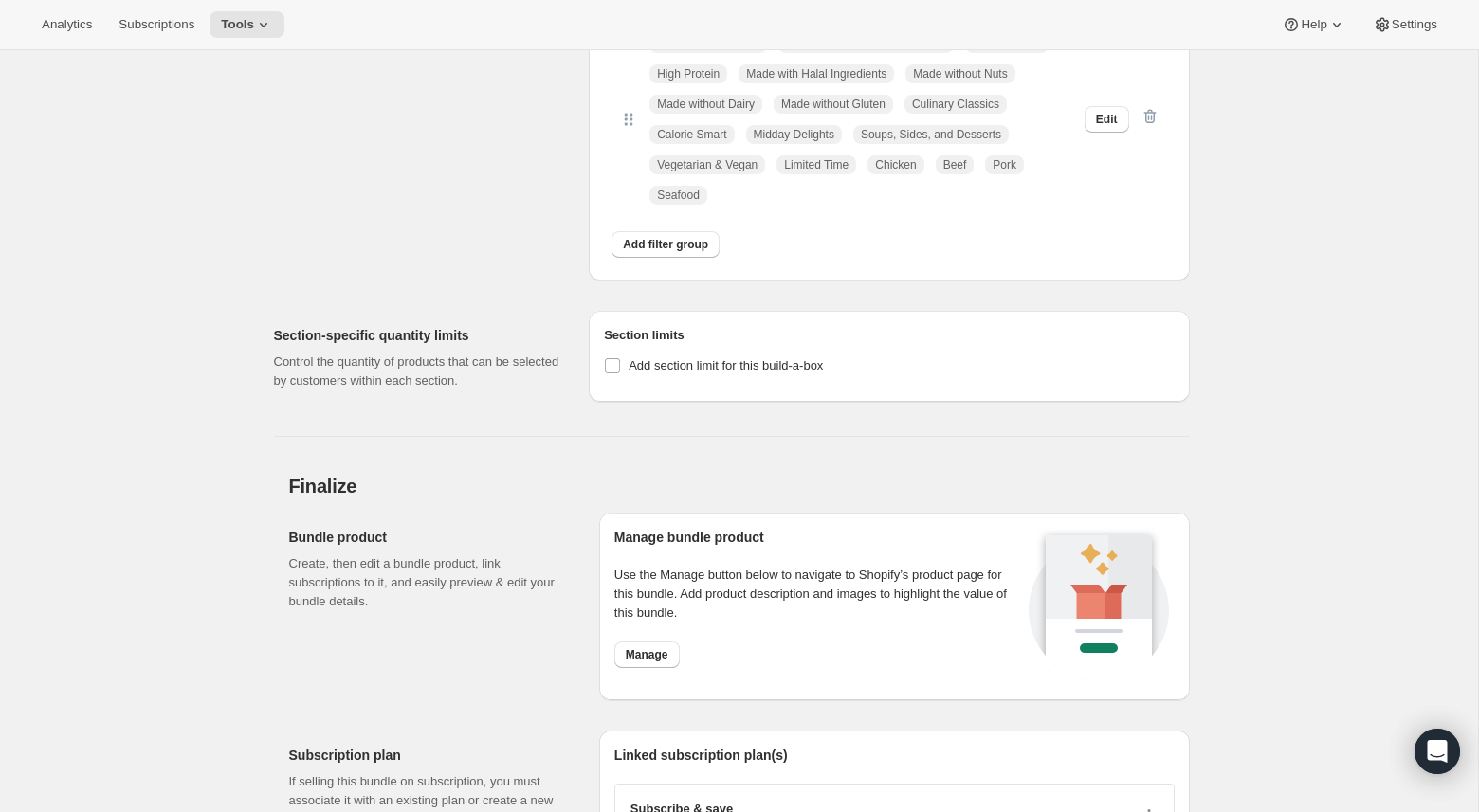
scroll to position [2373, 0]
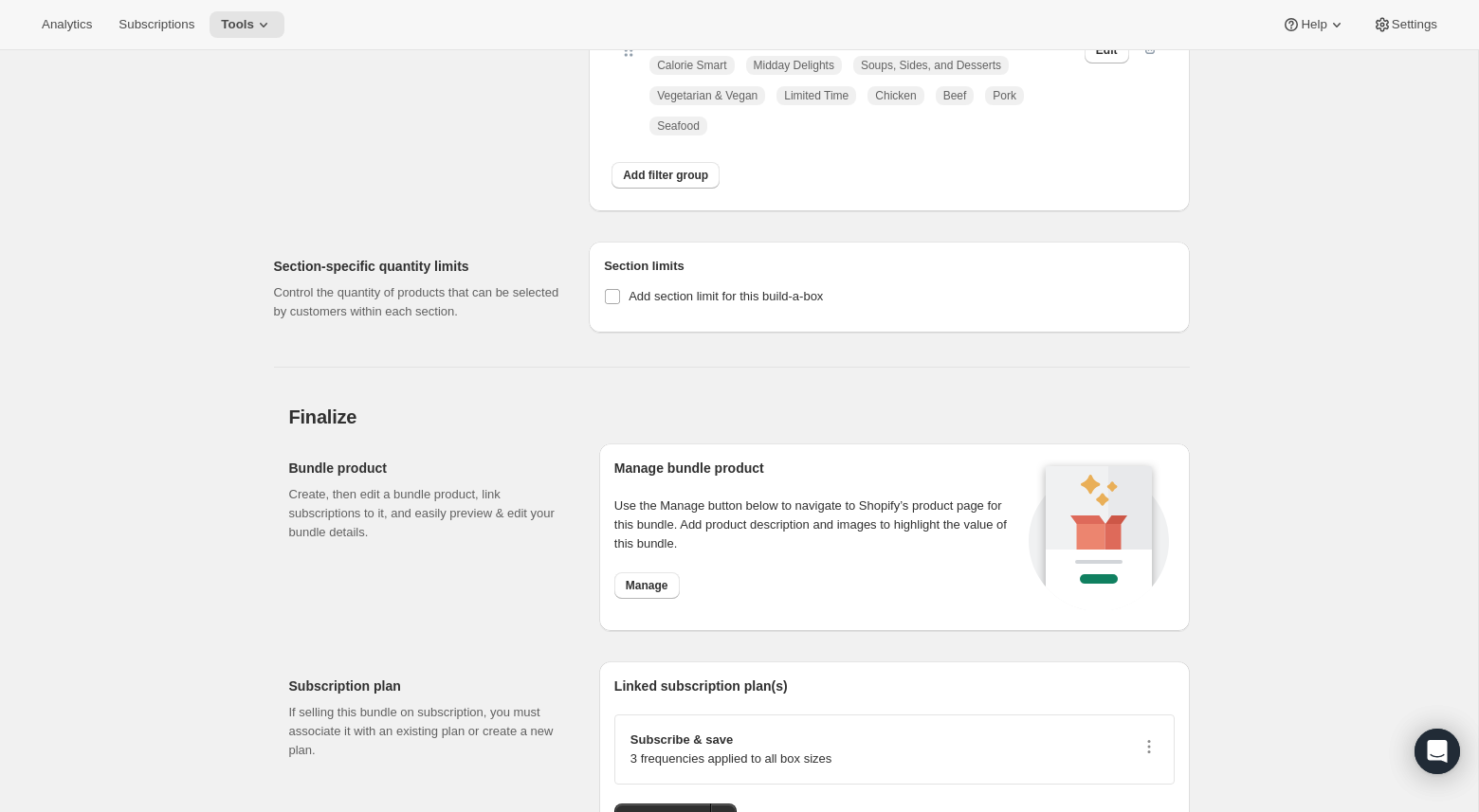
click at [628, 274] on h6 "Section limits" at bounding box center [889, 266] width 570 height 19
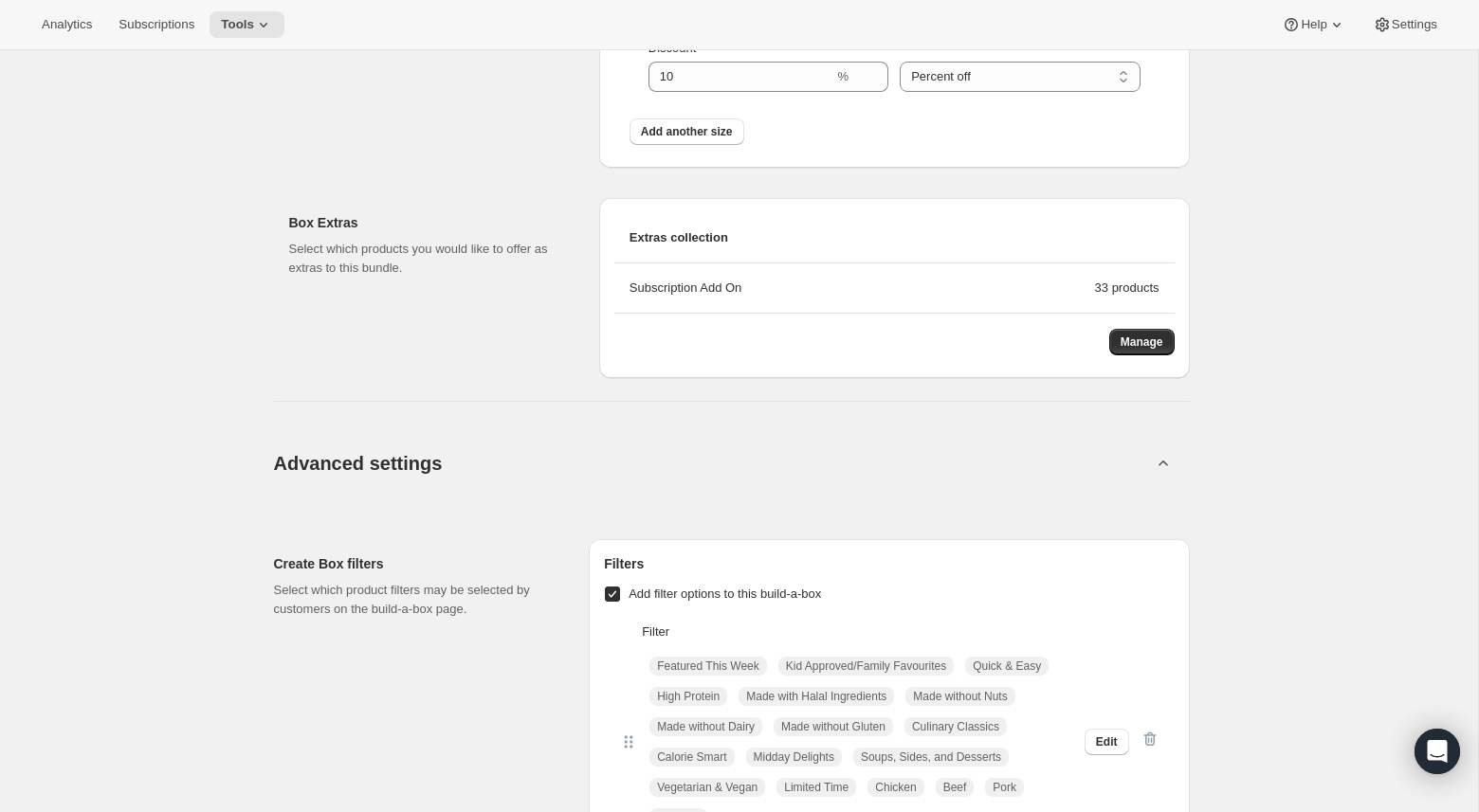
scroll to position [1546, 0]
click at [1123, 349] on span "Manage" at bounding box center [1142, 346] width 43 height 16
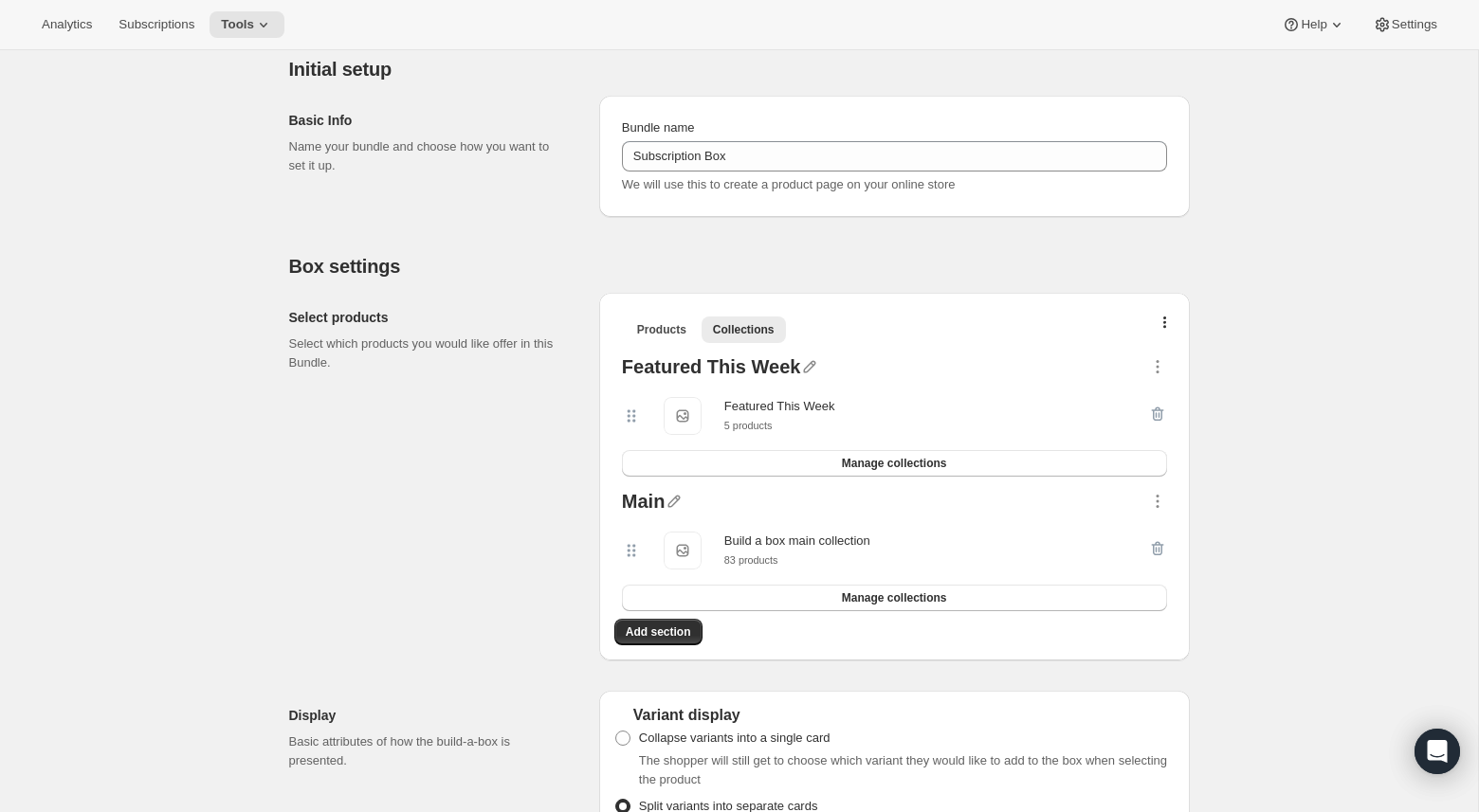
scroll to position [173, 0]
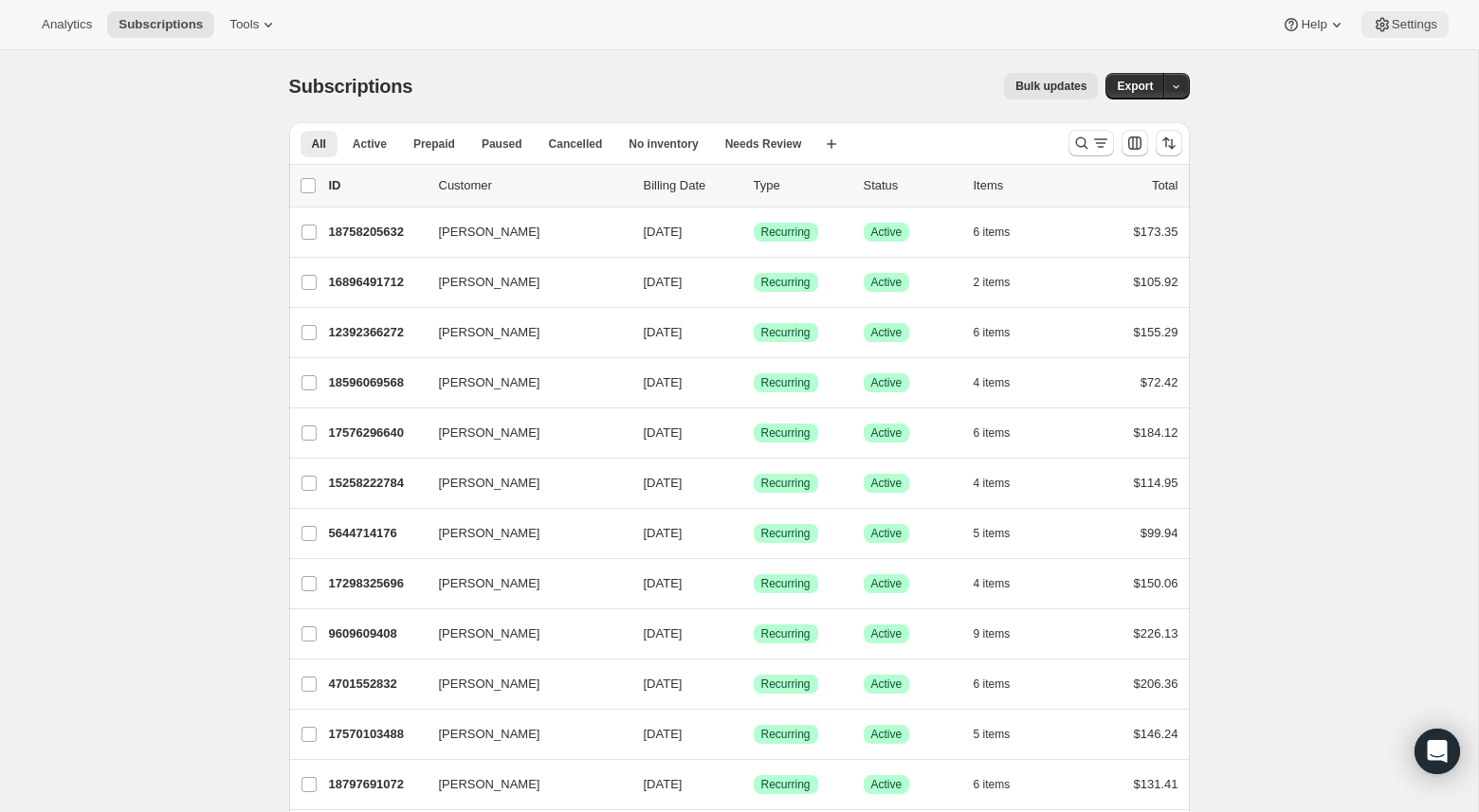
click at [1413, 19] on span "Settings" at bounding box center [1414, 25] width 46 height 16
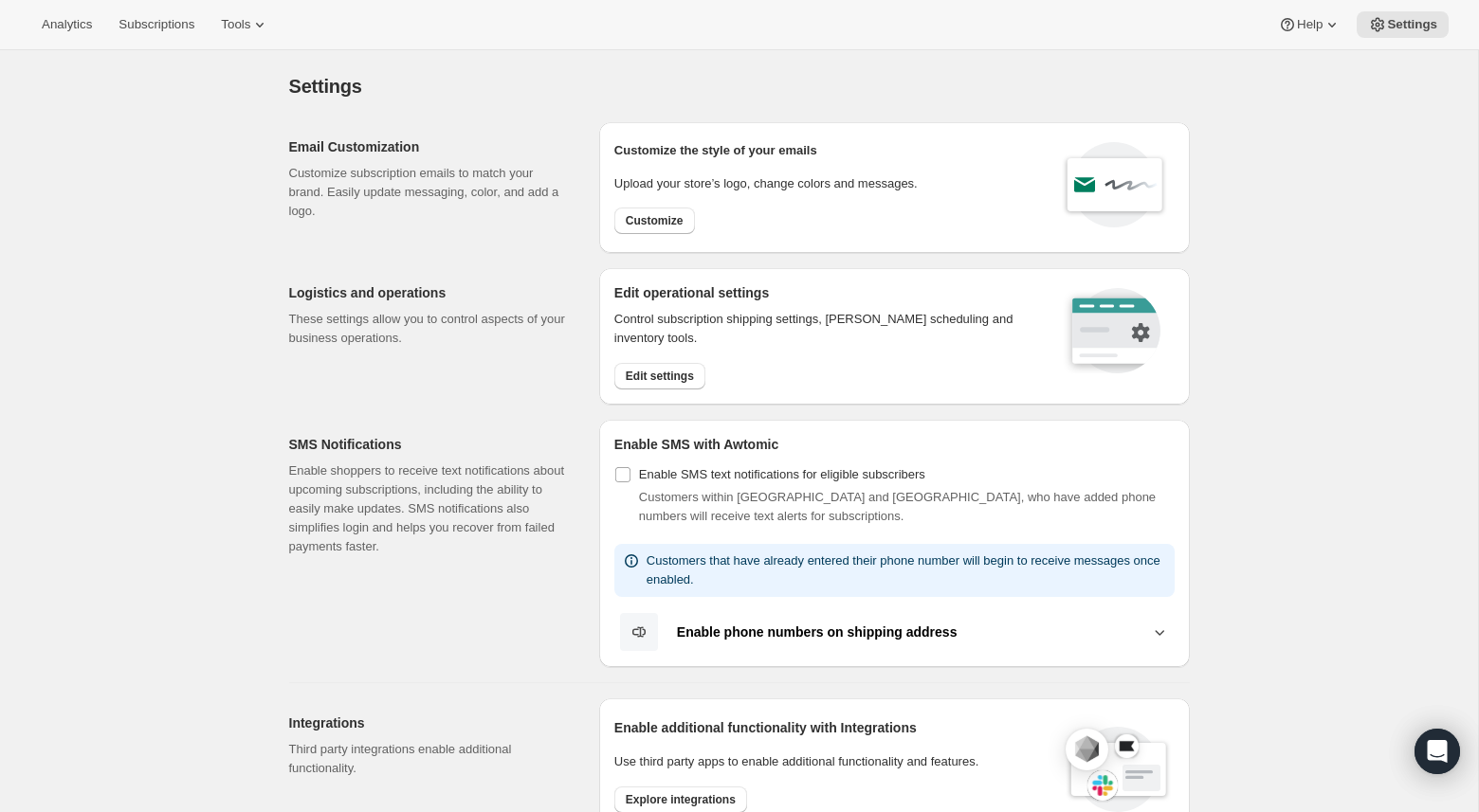
scroll to position [128, 0]
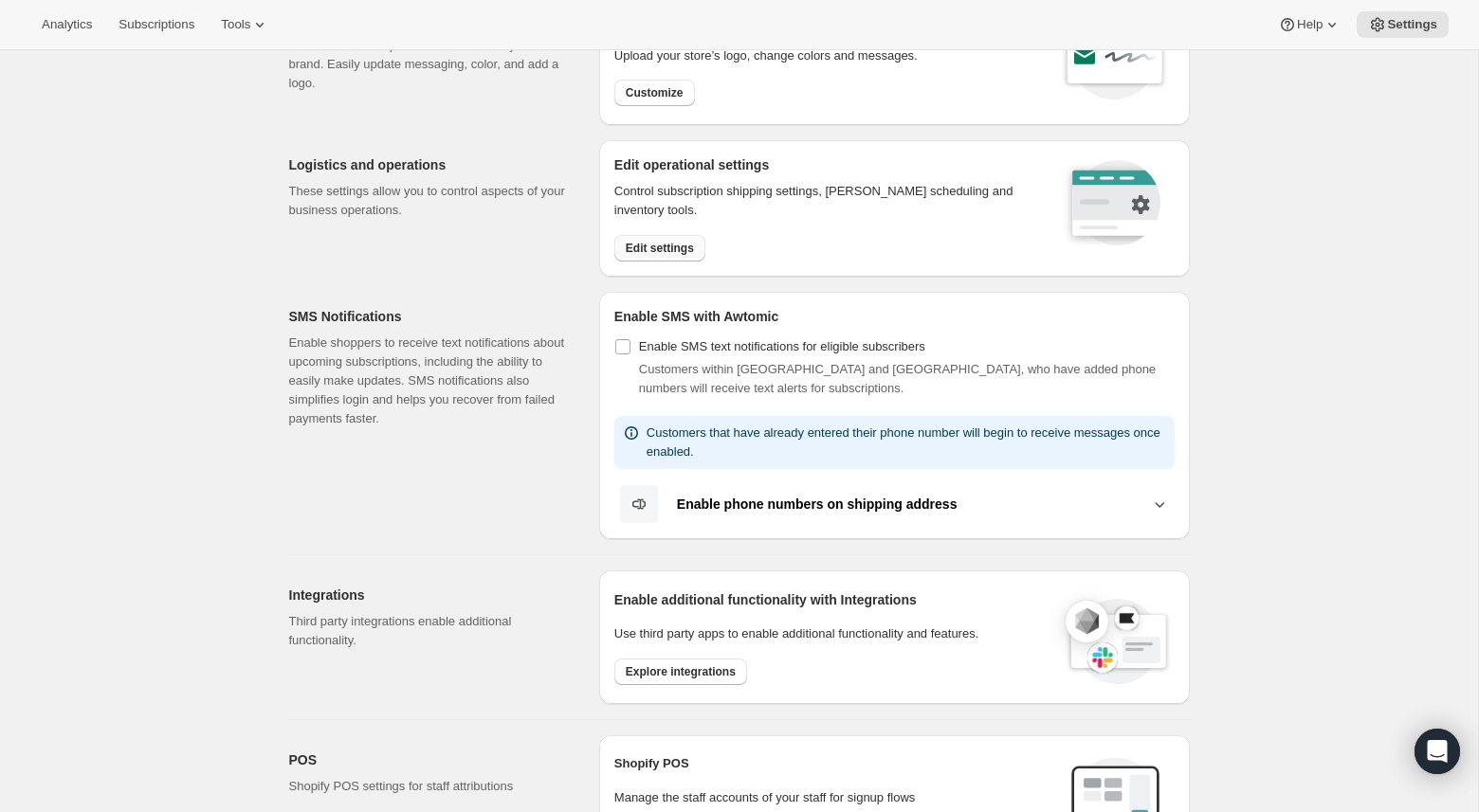
click at [635, 255] on button "Edit settings" at bounding box center [660, 248] width 91 height 26
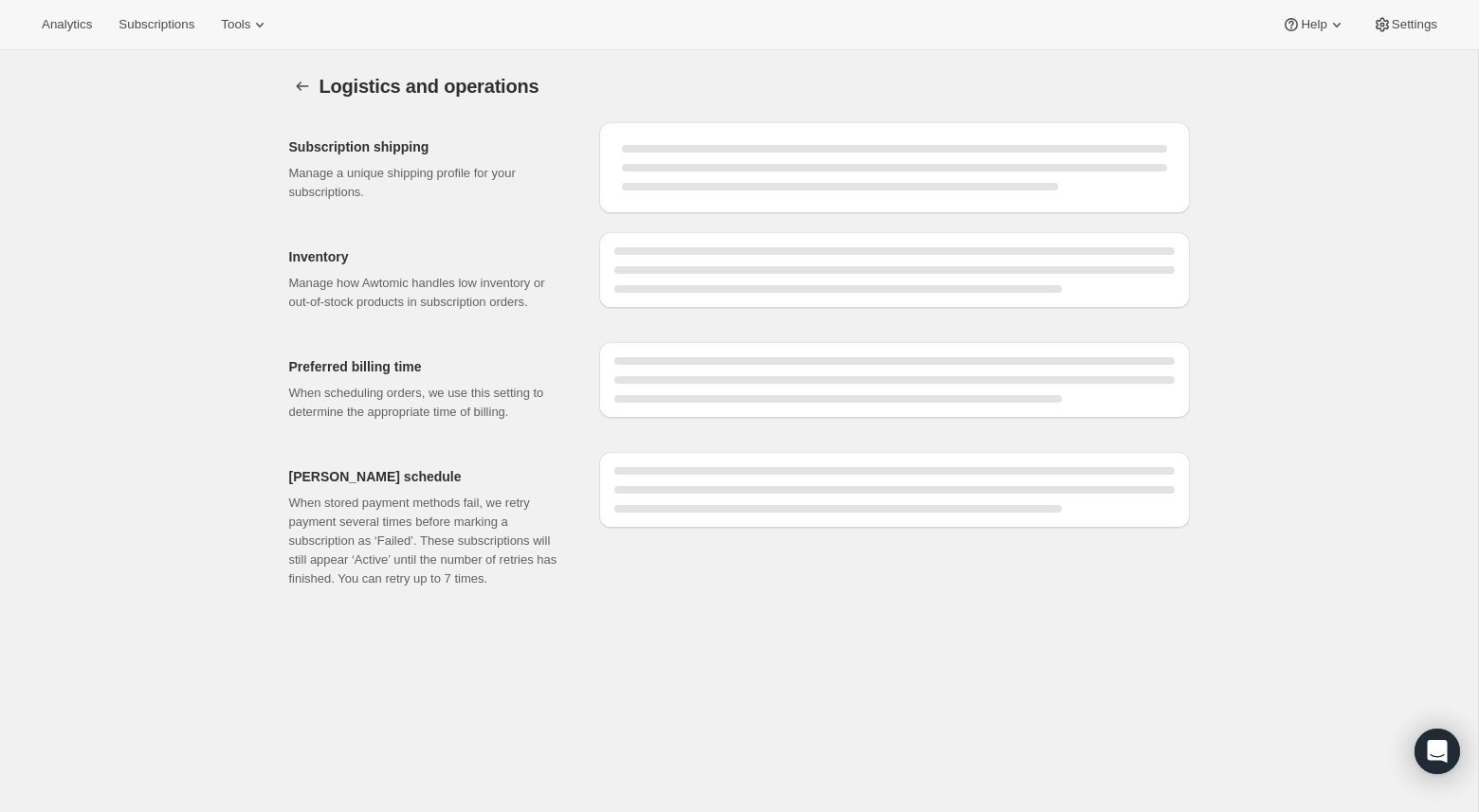
select select "09:00"
select select "PM"
select select "DAY"
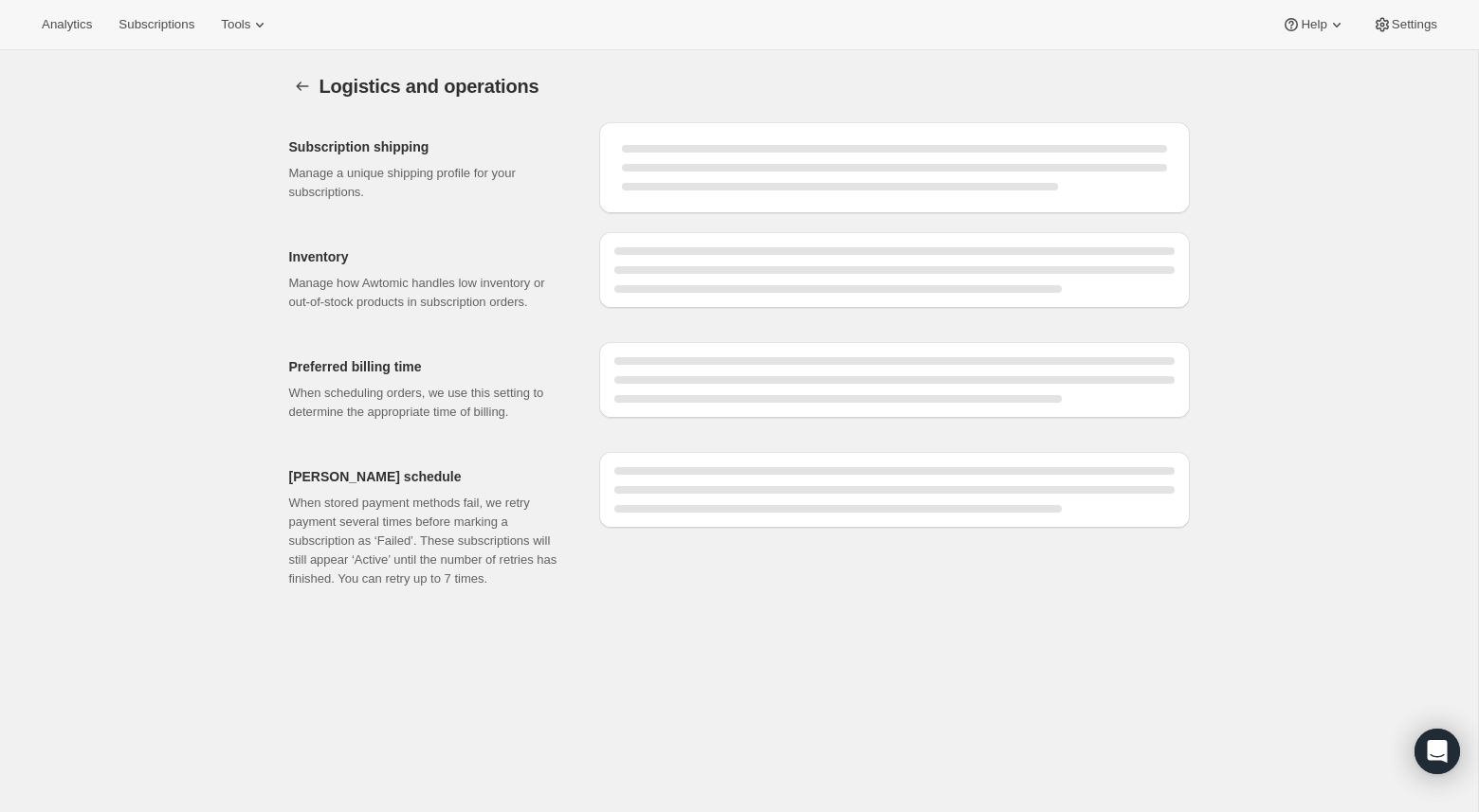
select select "DAY"
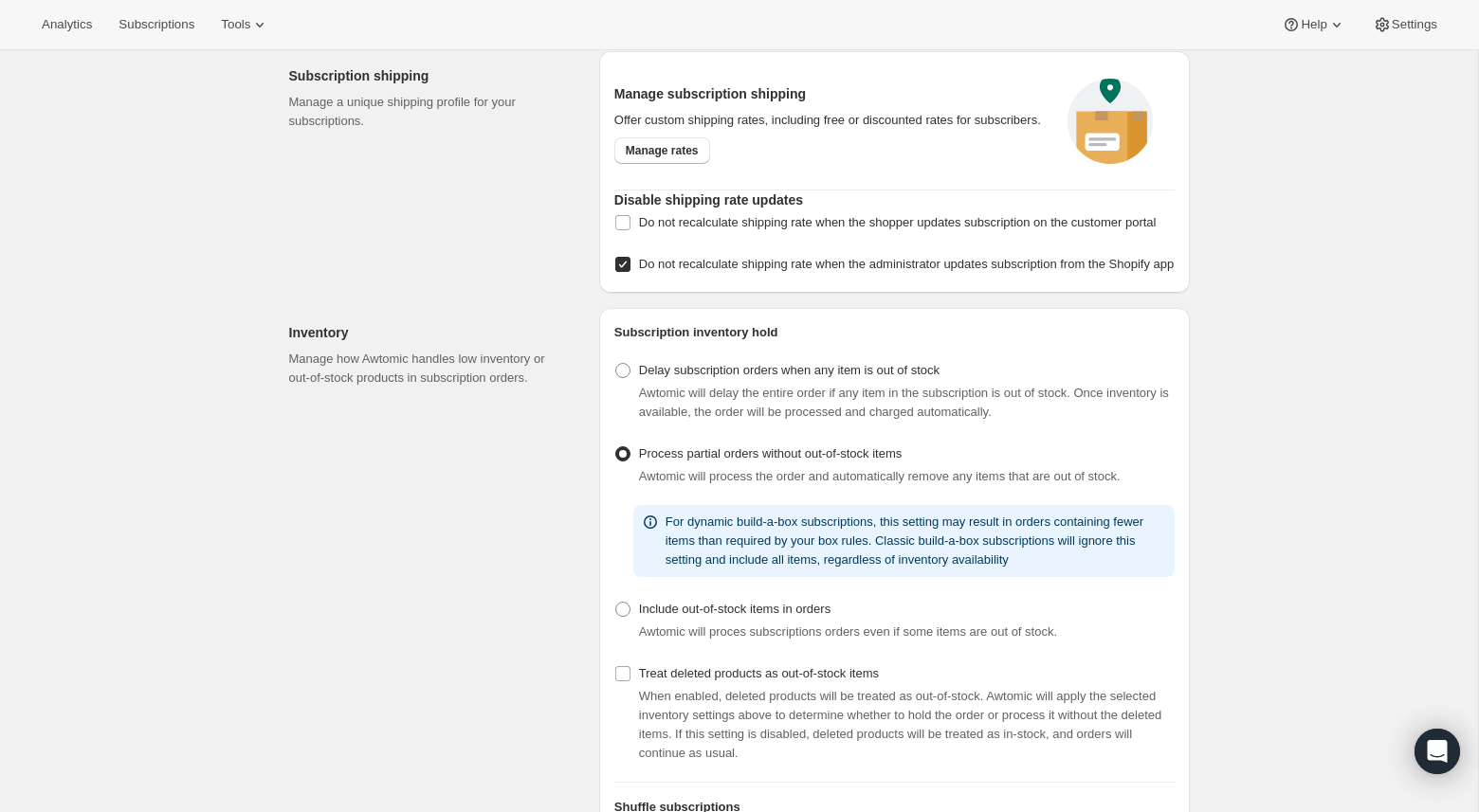
scroll to position [54, 0]
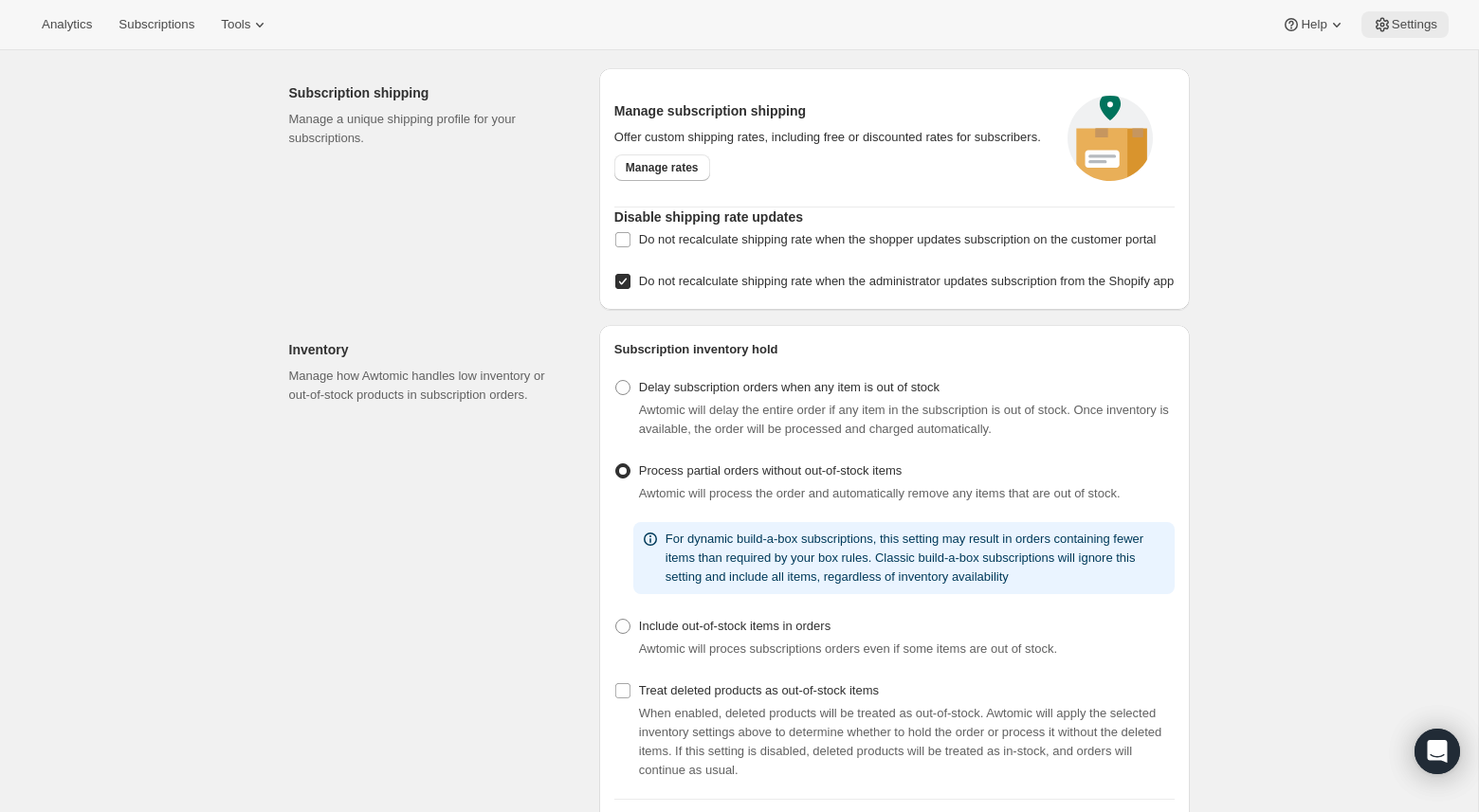
click at [1421, 28] on span "Settings" at bounding box center [1414, 25] width 46 height 16
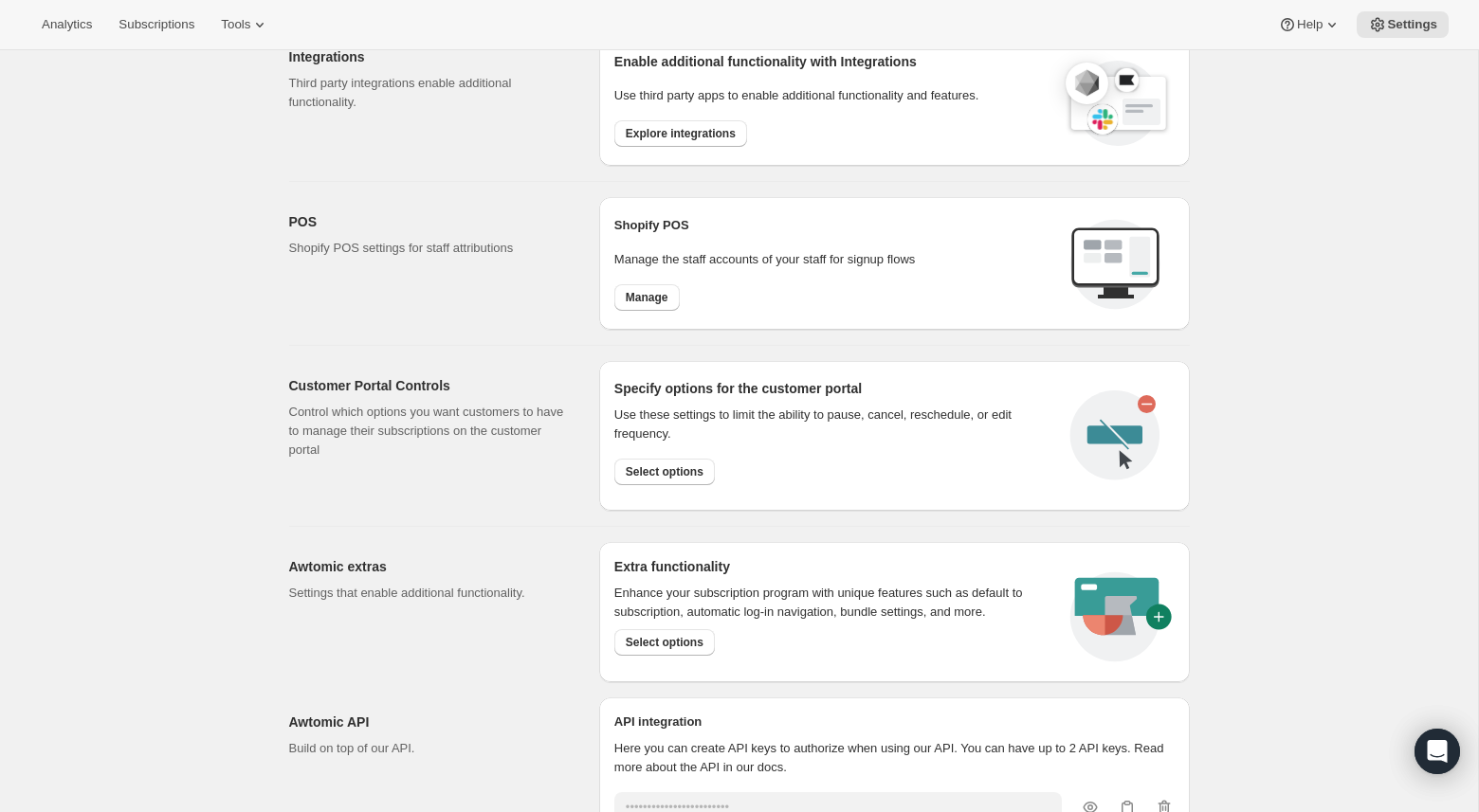
scroll to position [774, 0]
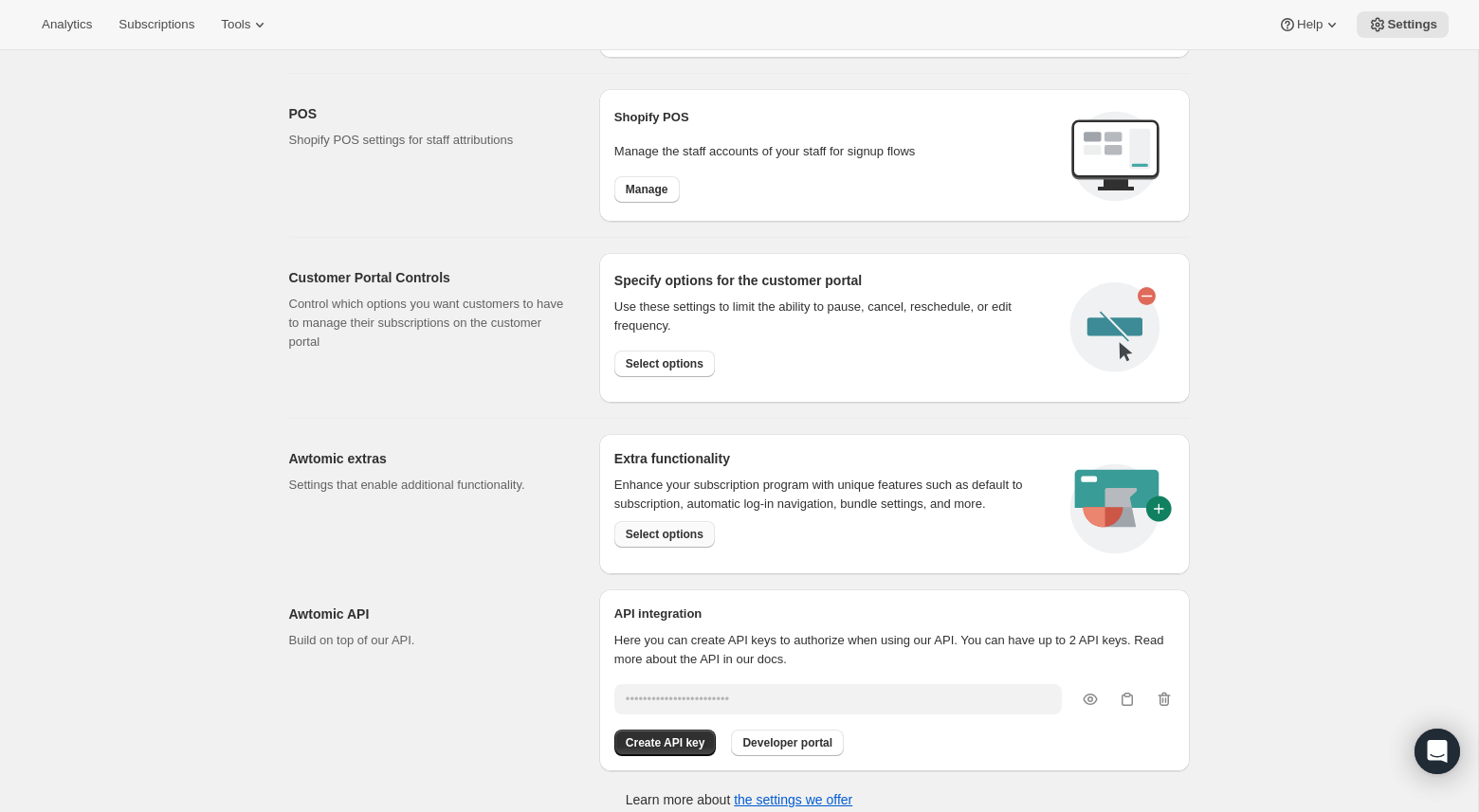
click at [670, 533] on span "Select options" at bounding box center [665, 535] width 78 height 16
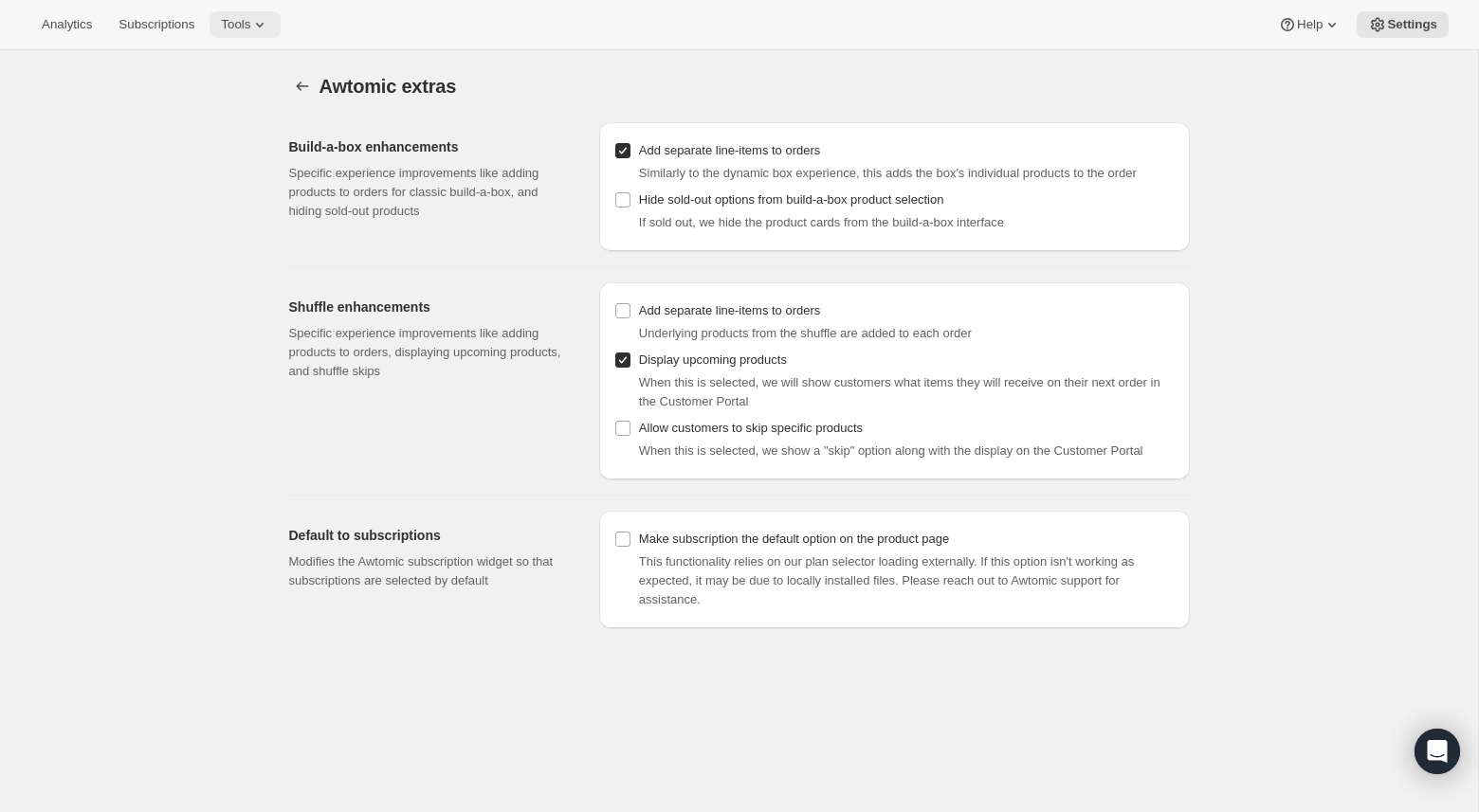
click at [244, 22] on span "Tools" at bounding box center [236, 25] width 29 height 16
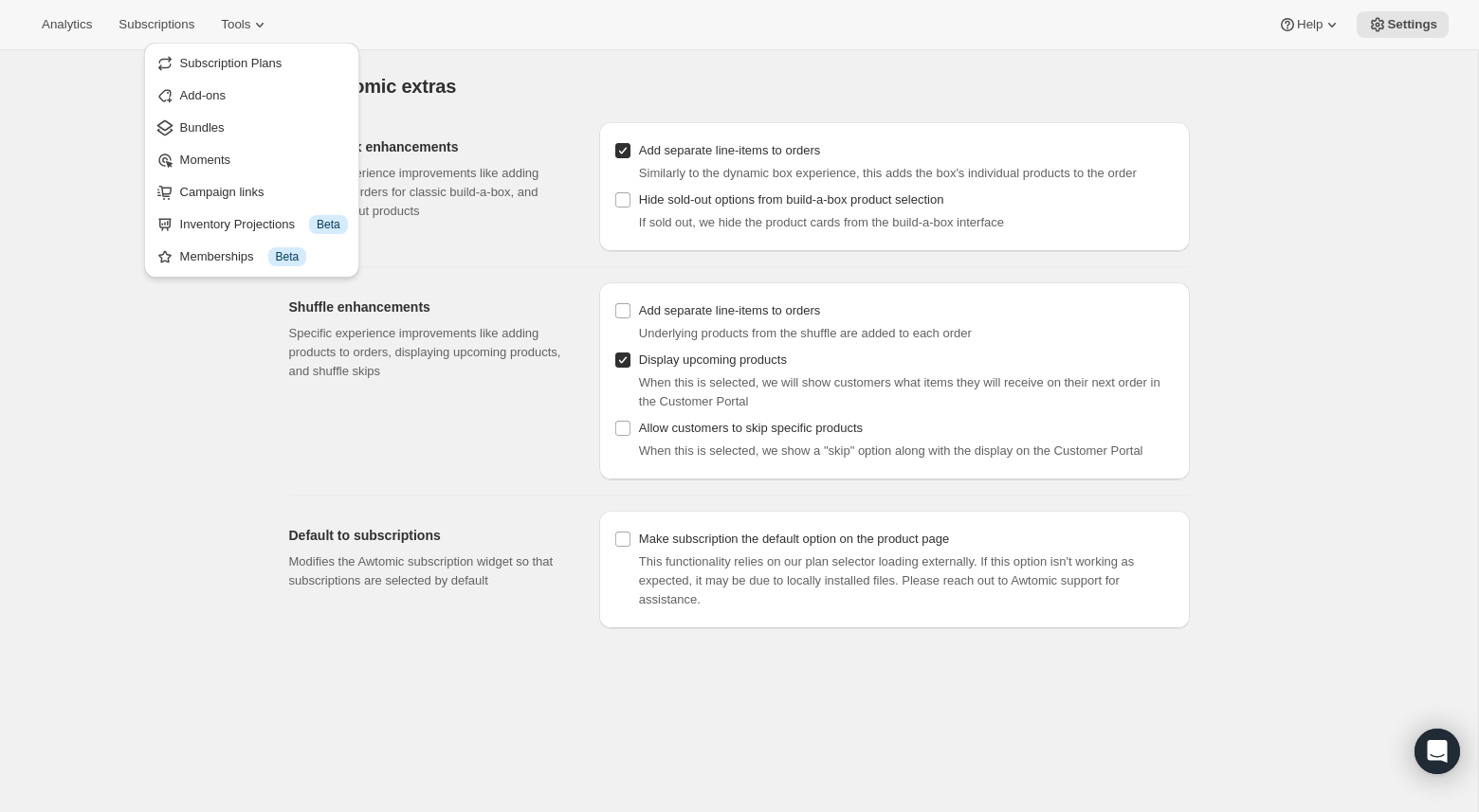
click at [223, 104] on span "Add-ons" at bounding box center [264, 96] width 168 height 19
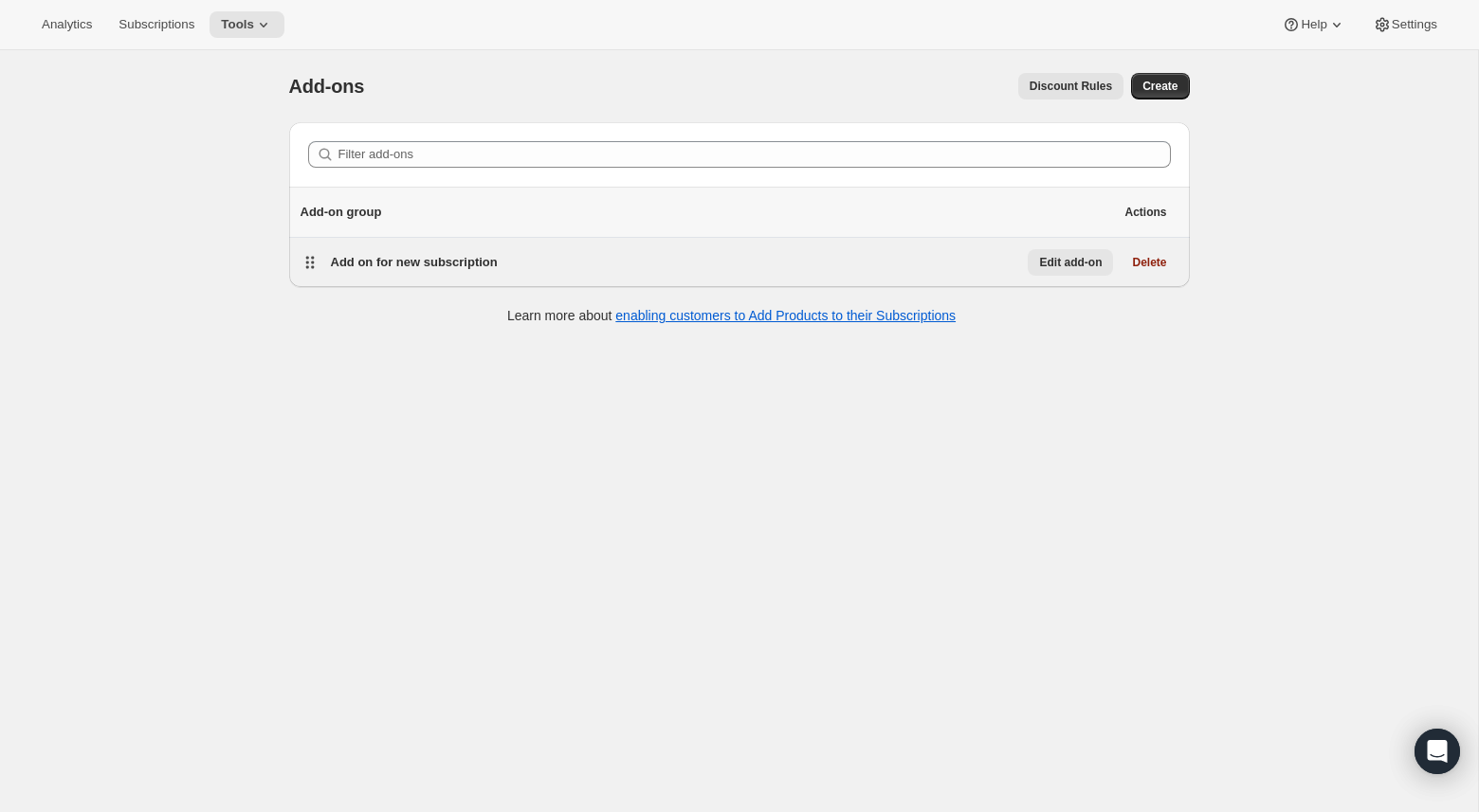
click at [1073, 262] on span "Edit add-on" at bounding box center [1070, 263] width 63 height 16
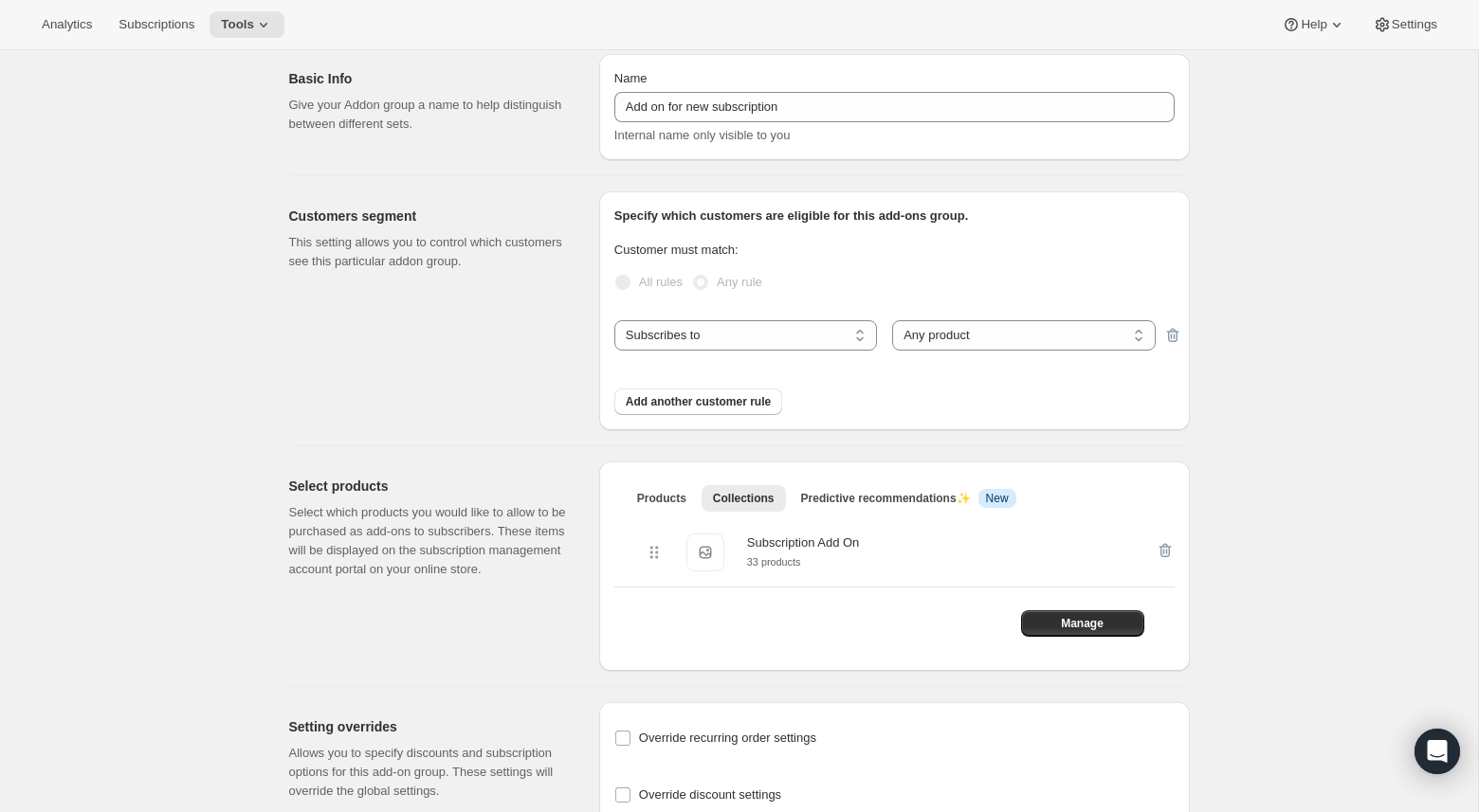
scroll to position [80, 0]
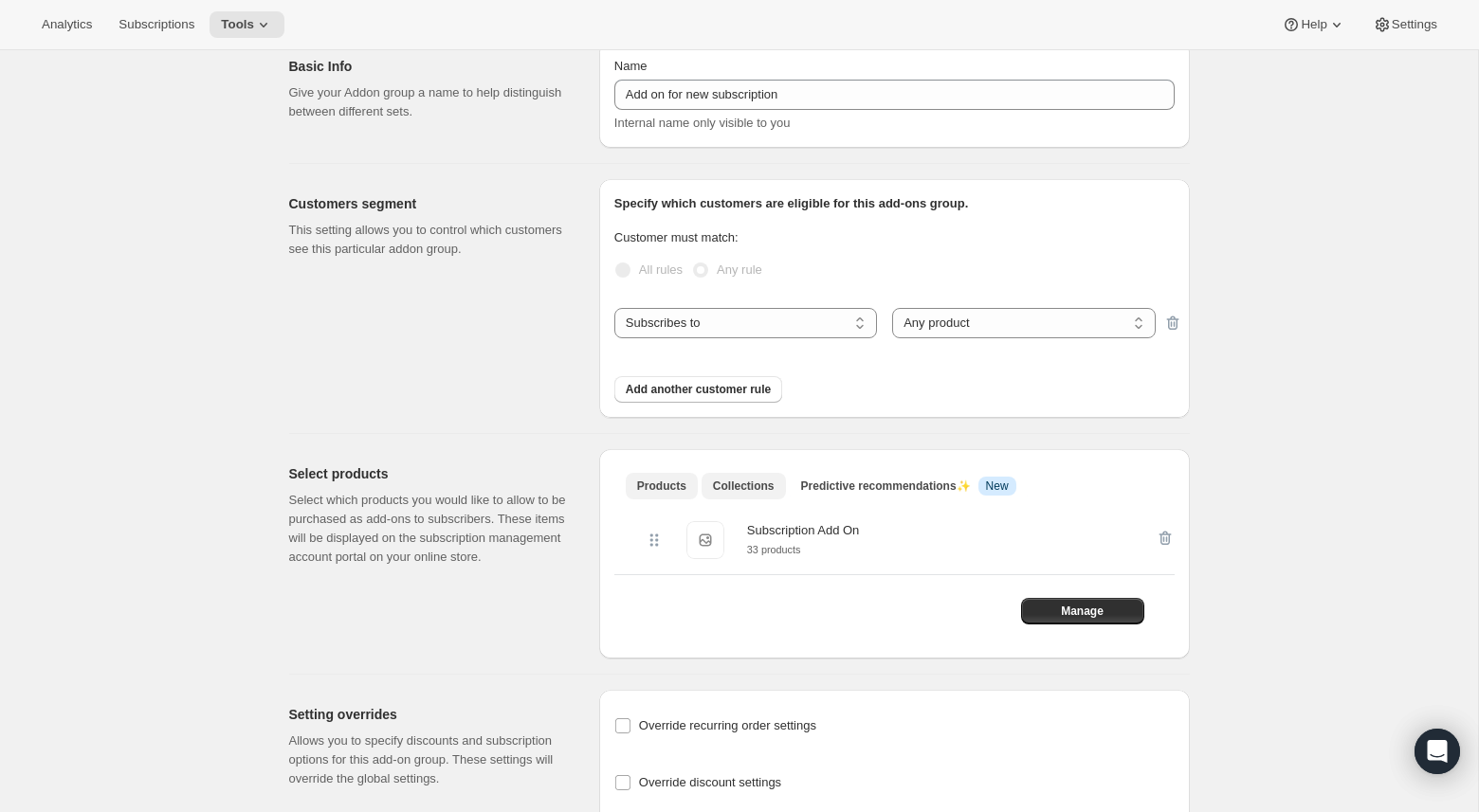
click at [666, 481] on span "Products" at bounding box center [661, 486] width 49 height 16
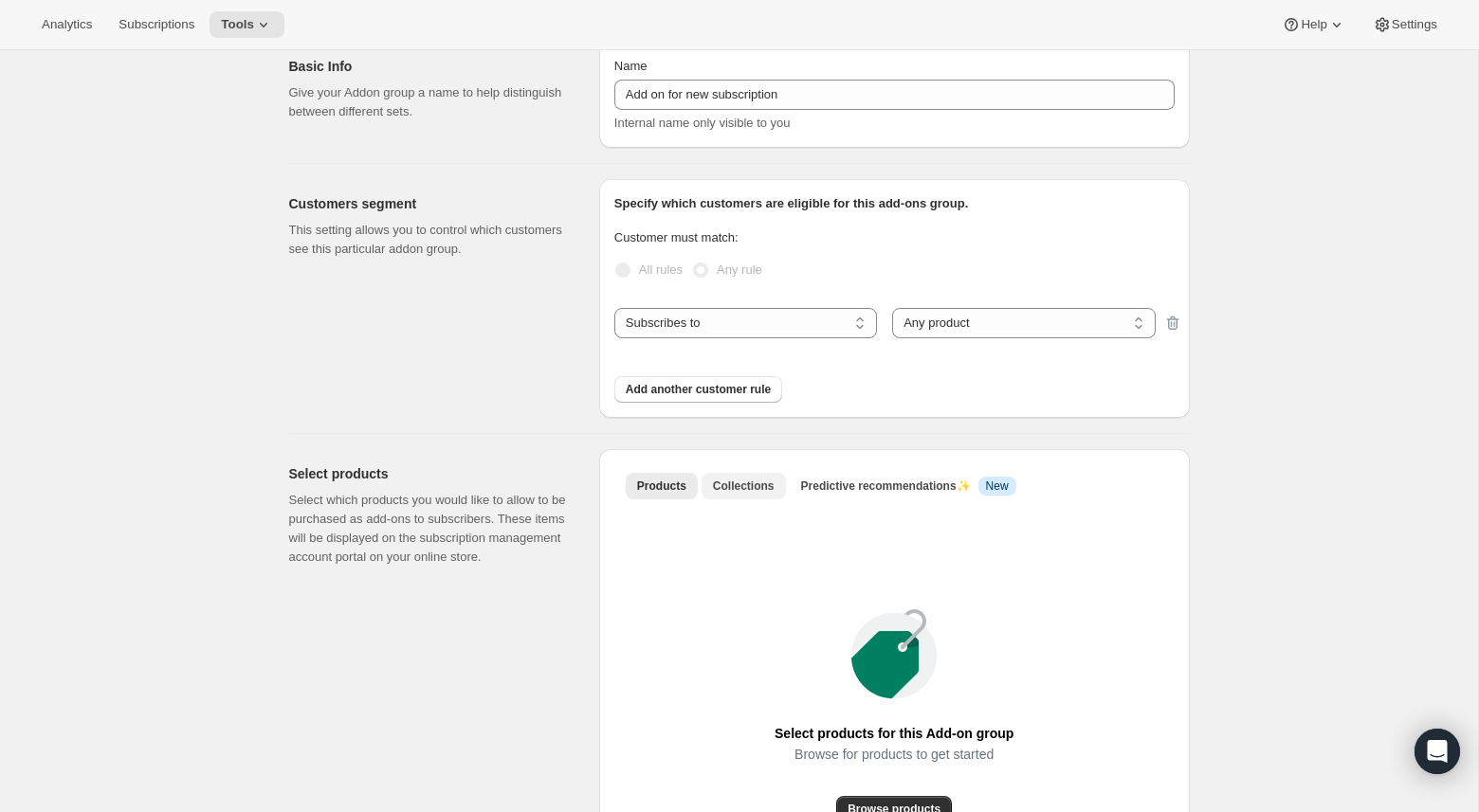
click at [750, 488] on span "Collections" at bounding box center [744, 486] width 62 height 16
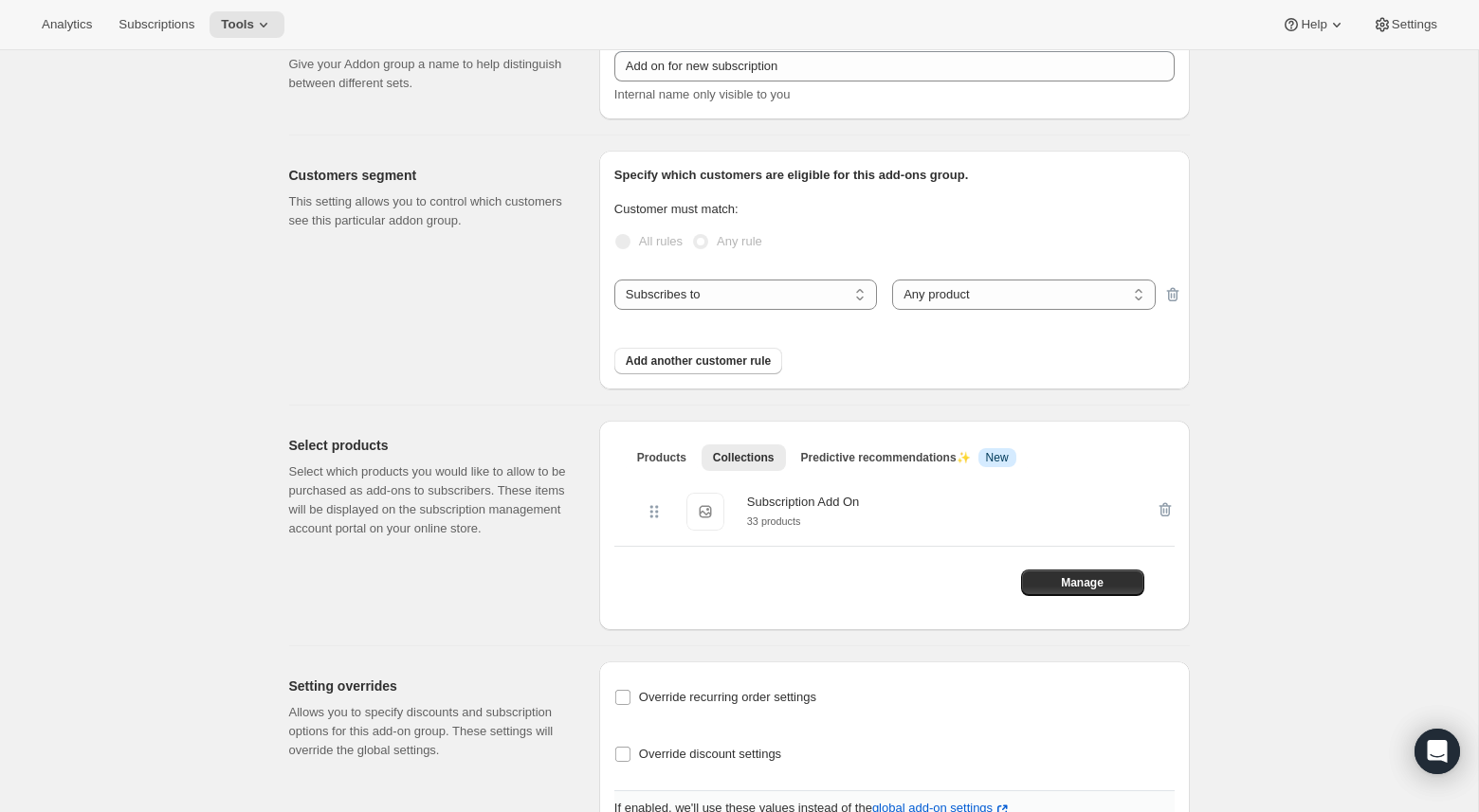
scroll to position [128, 0]
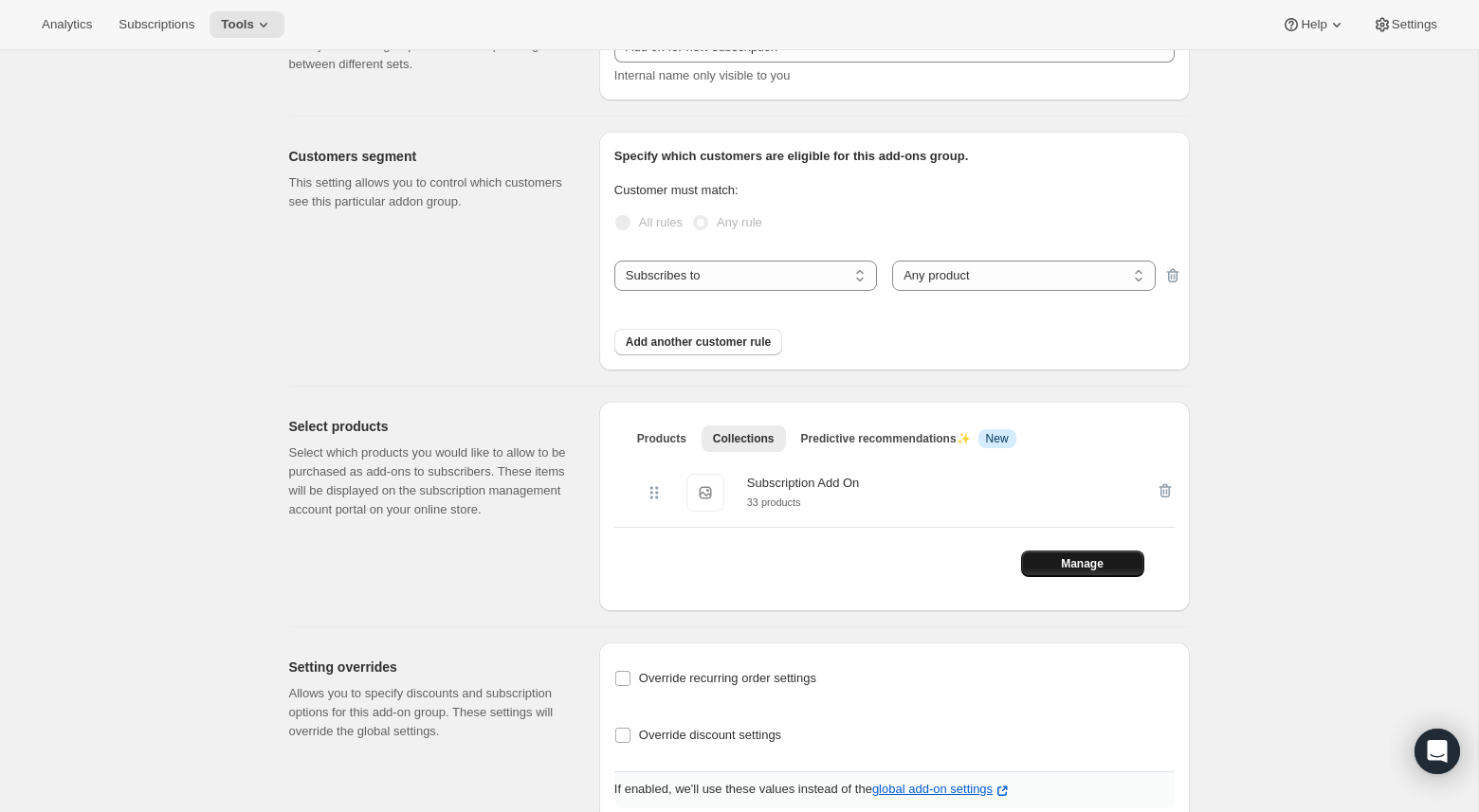
click at [1050, 557] on button "Manage" at bounding box center [1083, 563] width 123 height 26
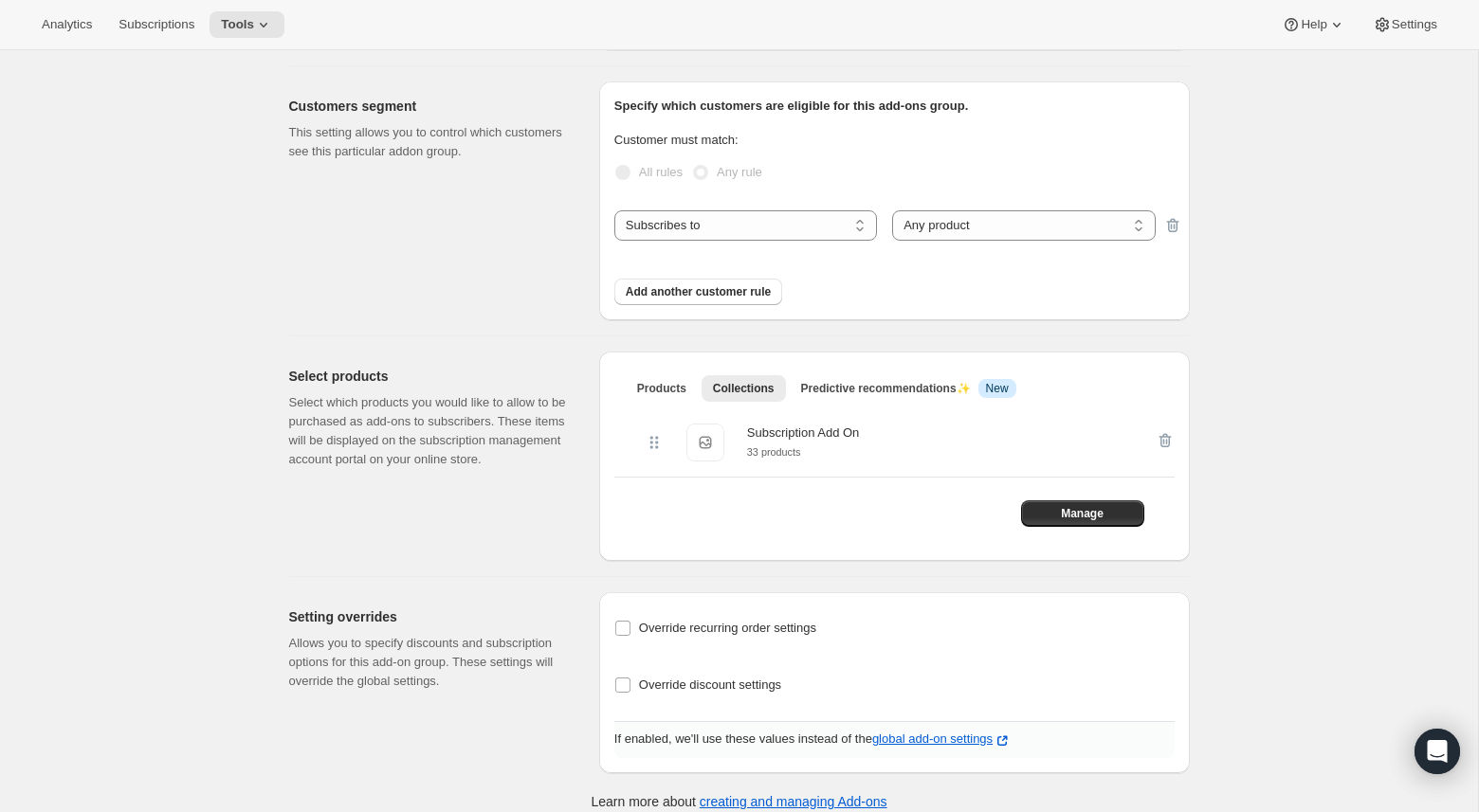
scroll to position [195, 0]
